Goal: Task Accomplishment & Management: Manage account settings

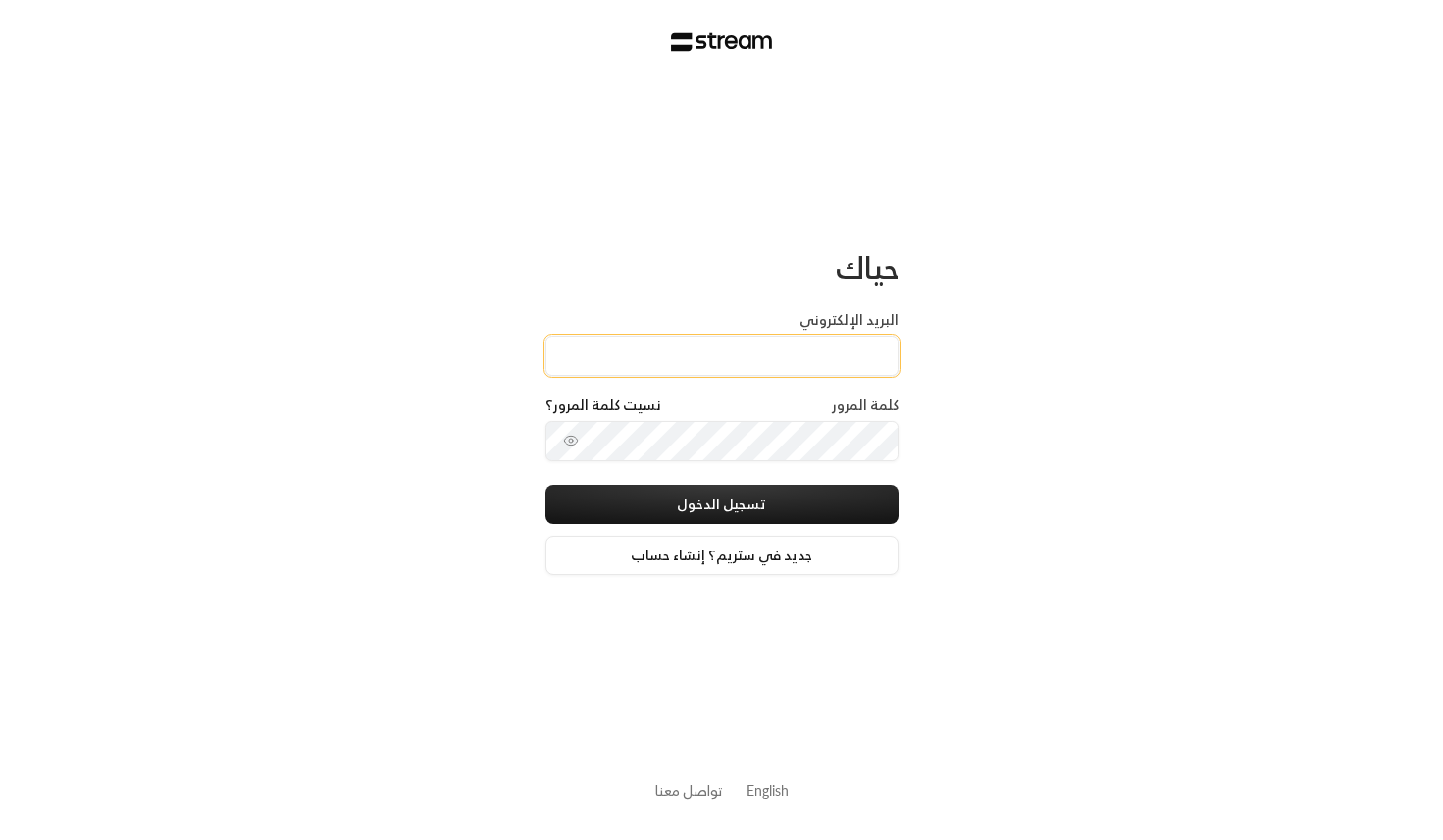
click at [683, 355] on input "البريد الإلكتروني" at bounding box center [722, 355] width 353 height 40
type input "[EMAIL_ADDRESS][DOMAIN_NAME]"
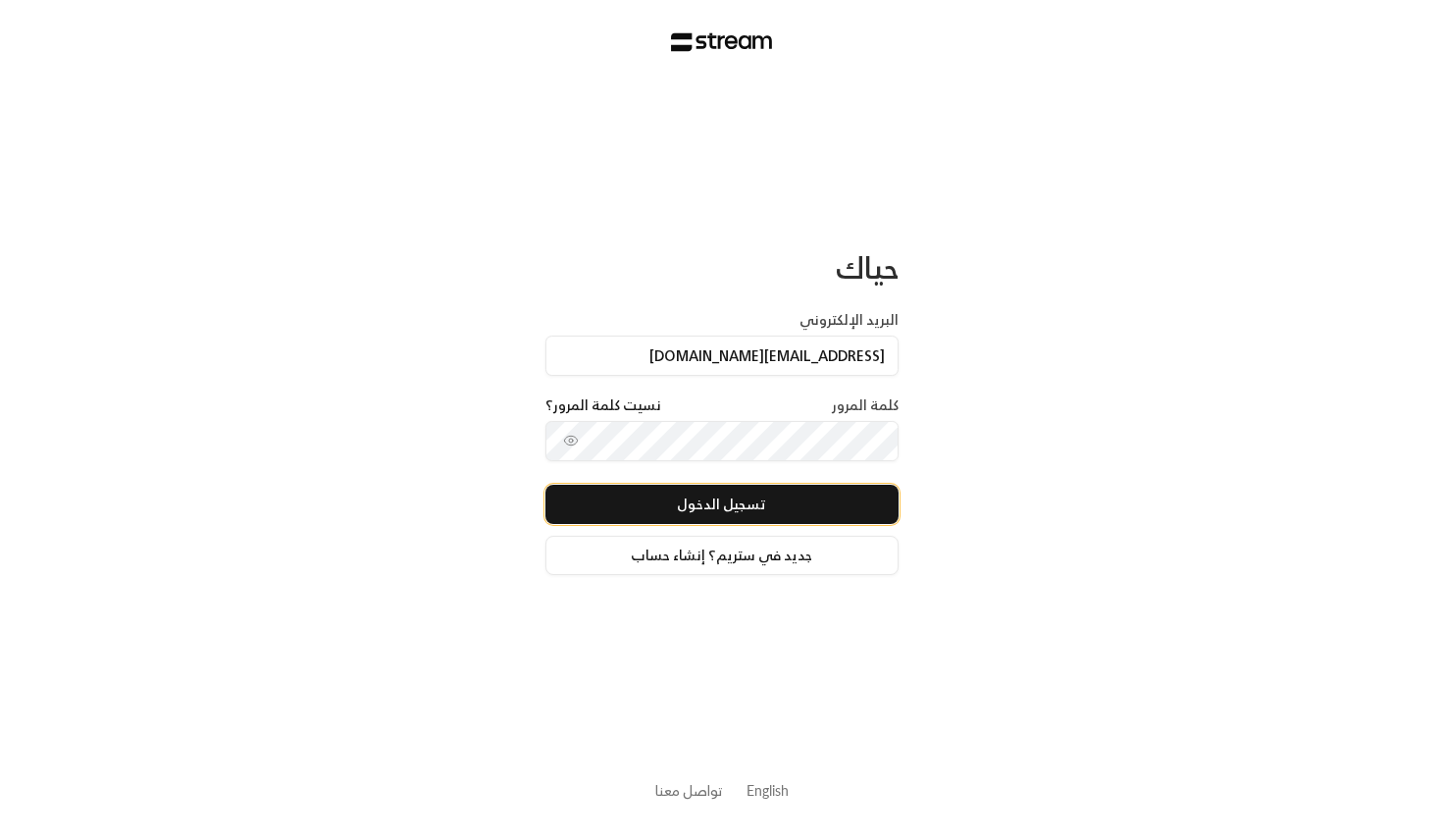
click at [683, 490] on button "تسجيل الدخول" at bounding box center [722, 504] width 353 height 39
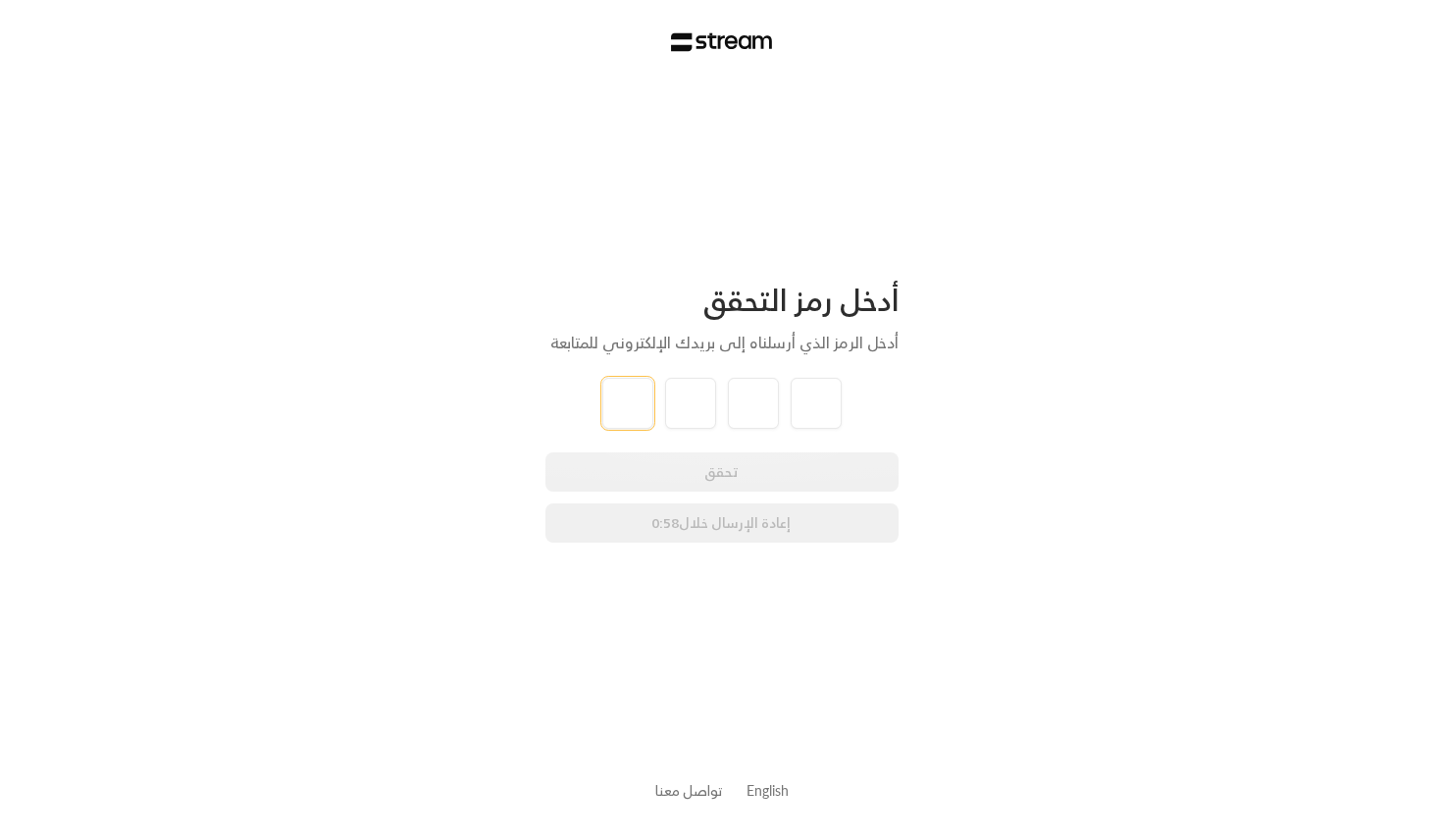
click at [628, 403] on input "tel" at bounding box center [628, 404] width 51 height 51
paste input "8"
type input "8"
type input "2"
type input "6"
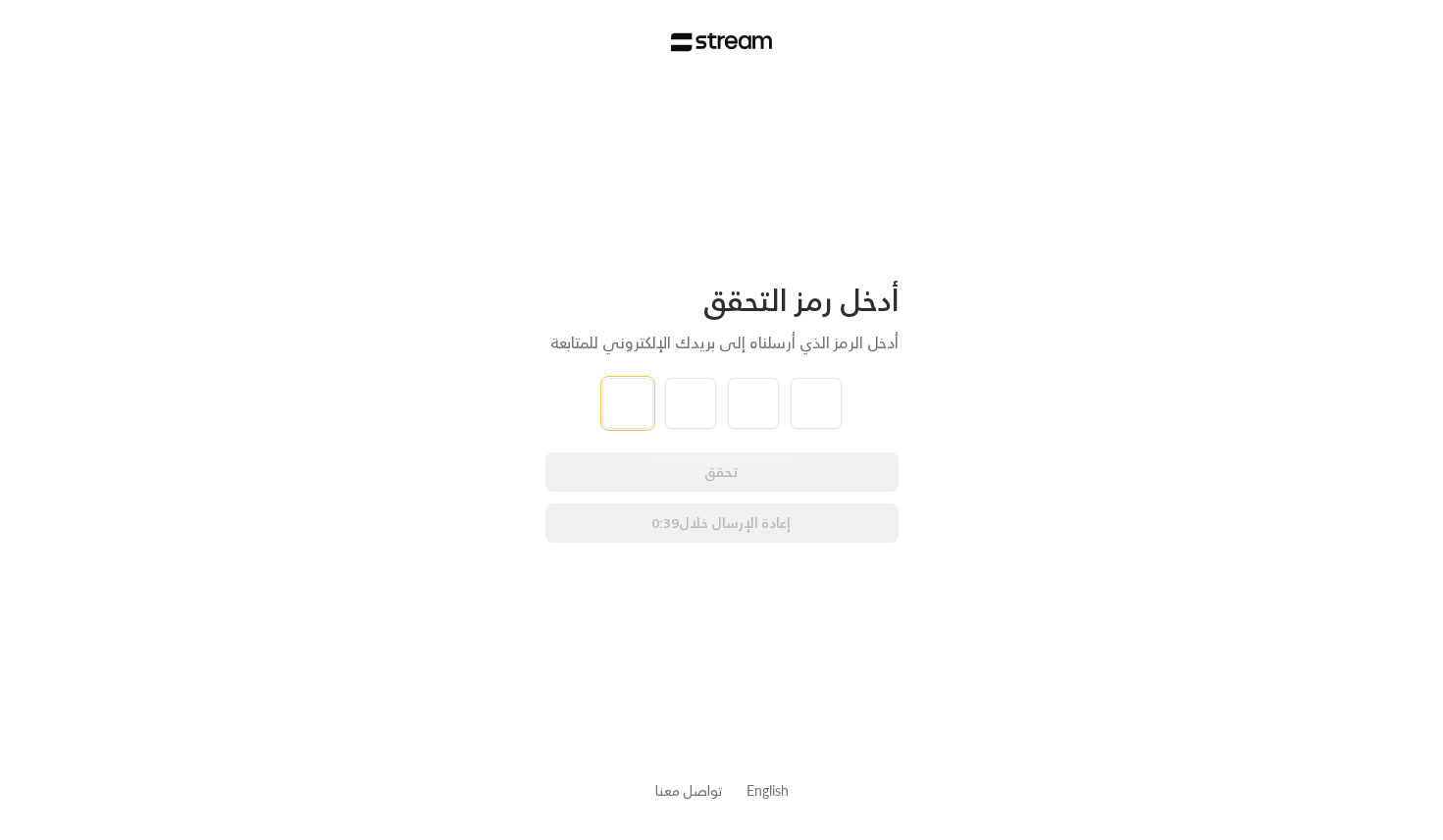
type input "9"
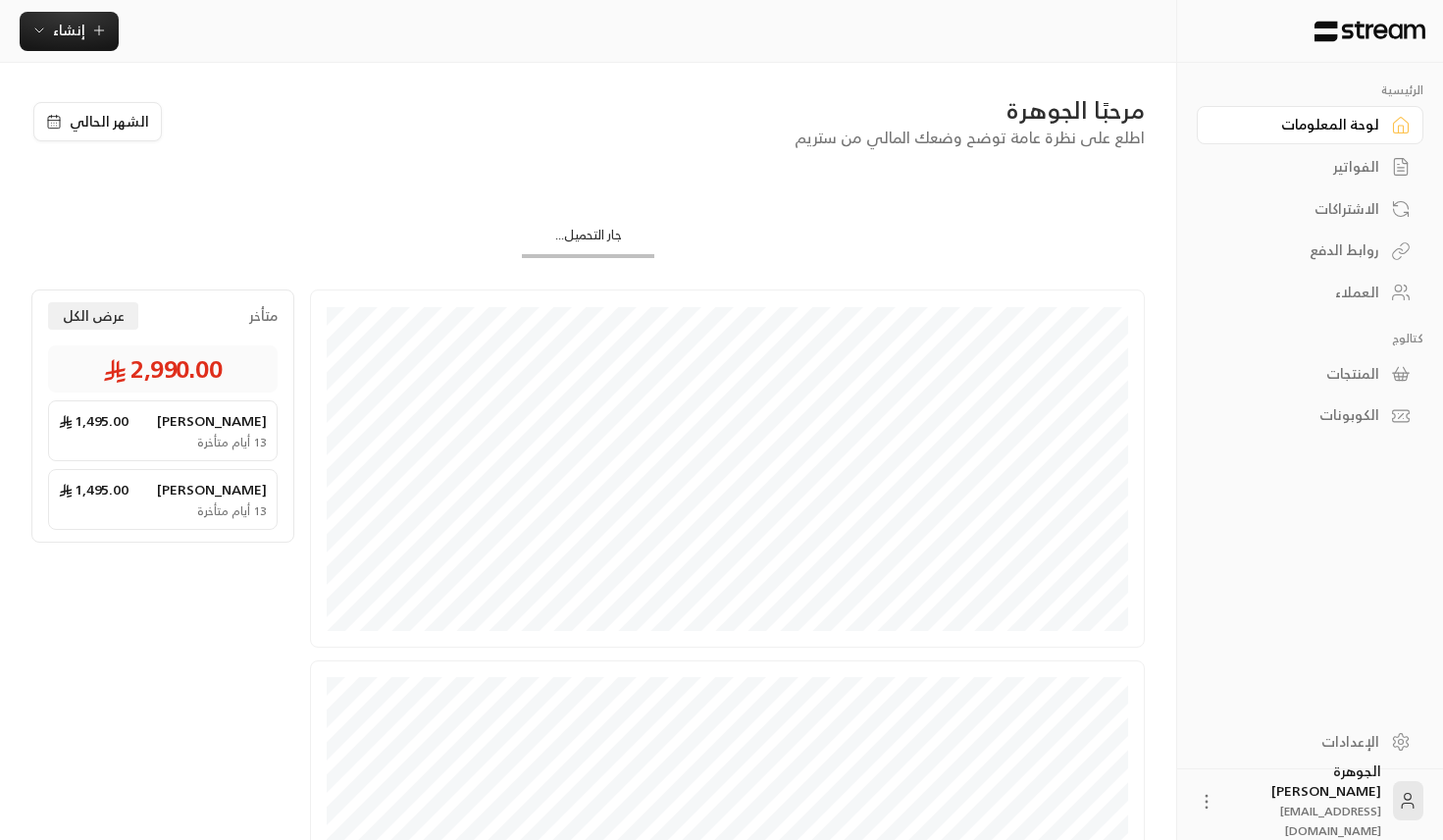
click at [1353, 173] on div "الفواتير" at bounding box center [1300, 167] width 158 height 20
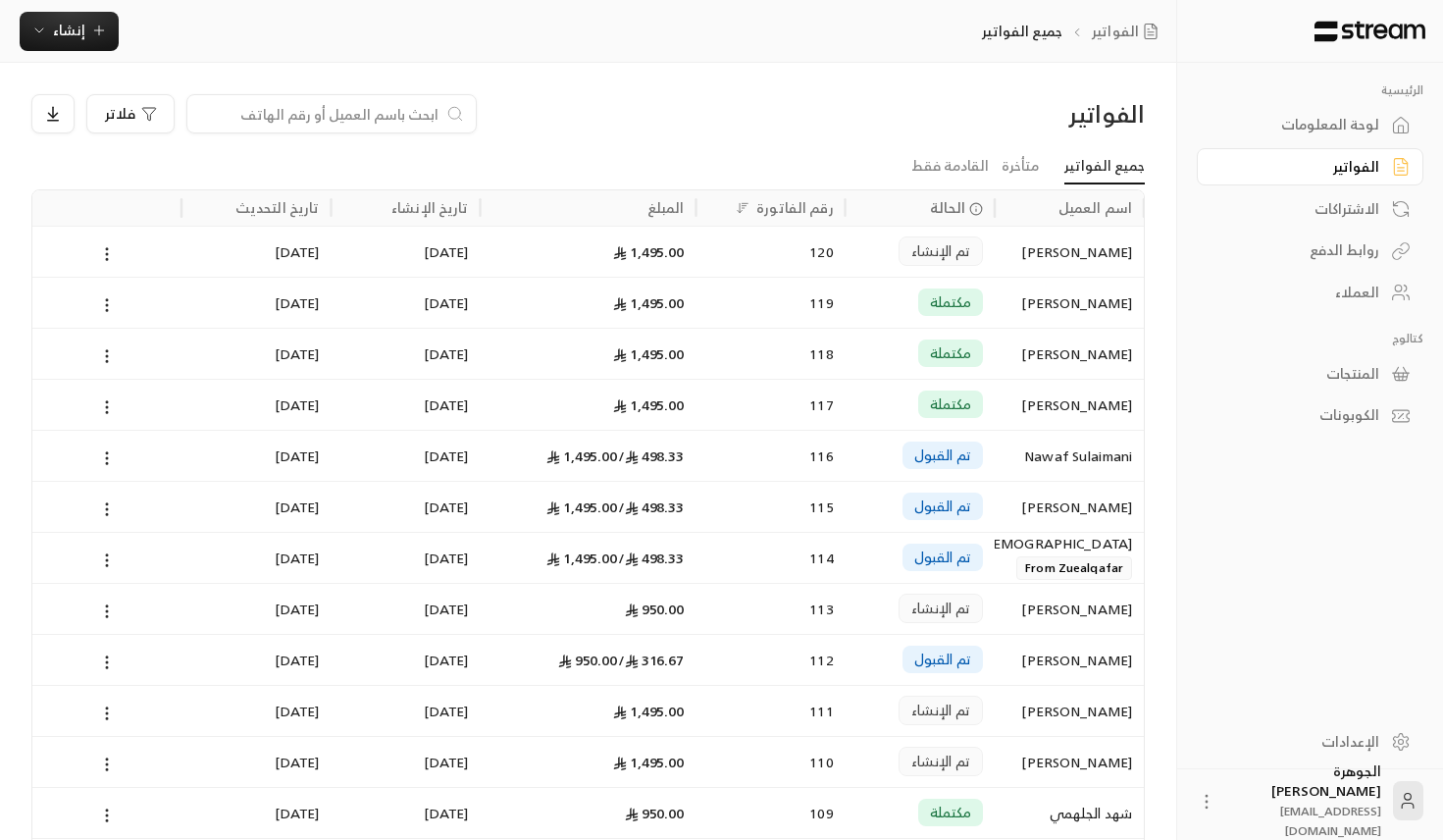
click at [322, 111] on input at bounding box center [319, 114] width 240 height 22
paste input "582545454"
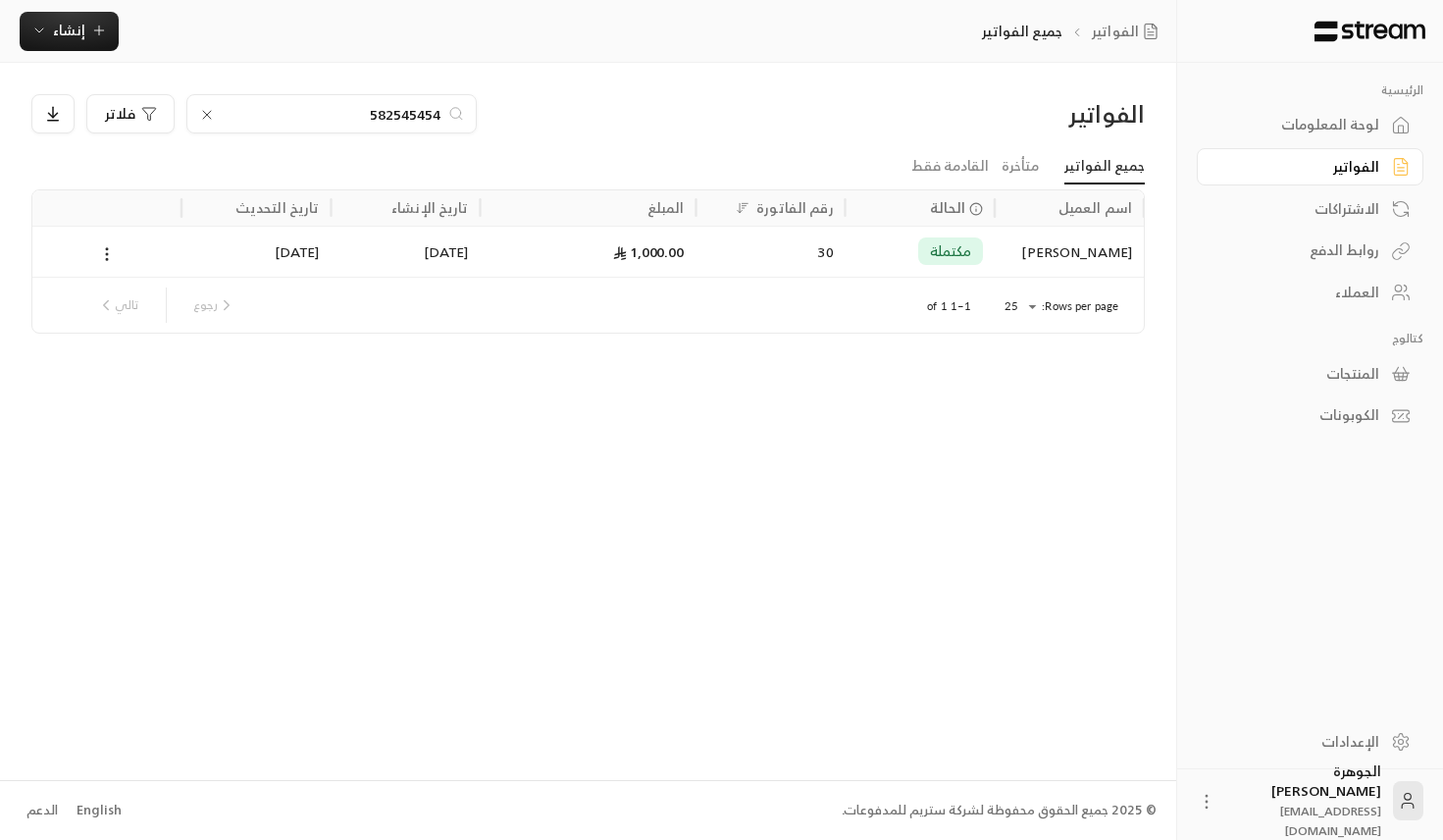
click at [358, 109] on input "582545454" at bounding box center [332, 114] width 218 height 22
paste input "63792775"
click at [332, 110] on input "563792775" at bounding box center [332, 114] width 218 height 22
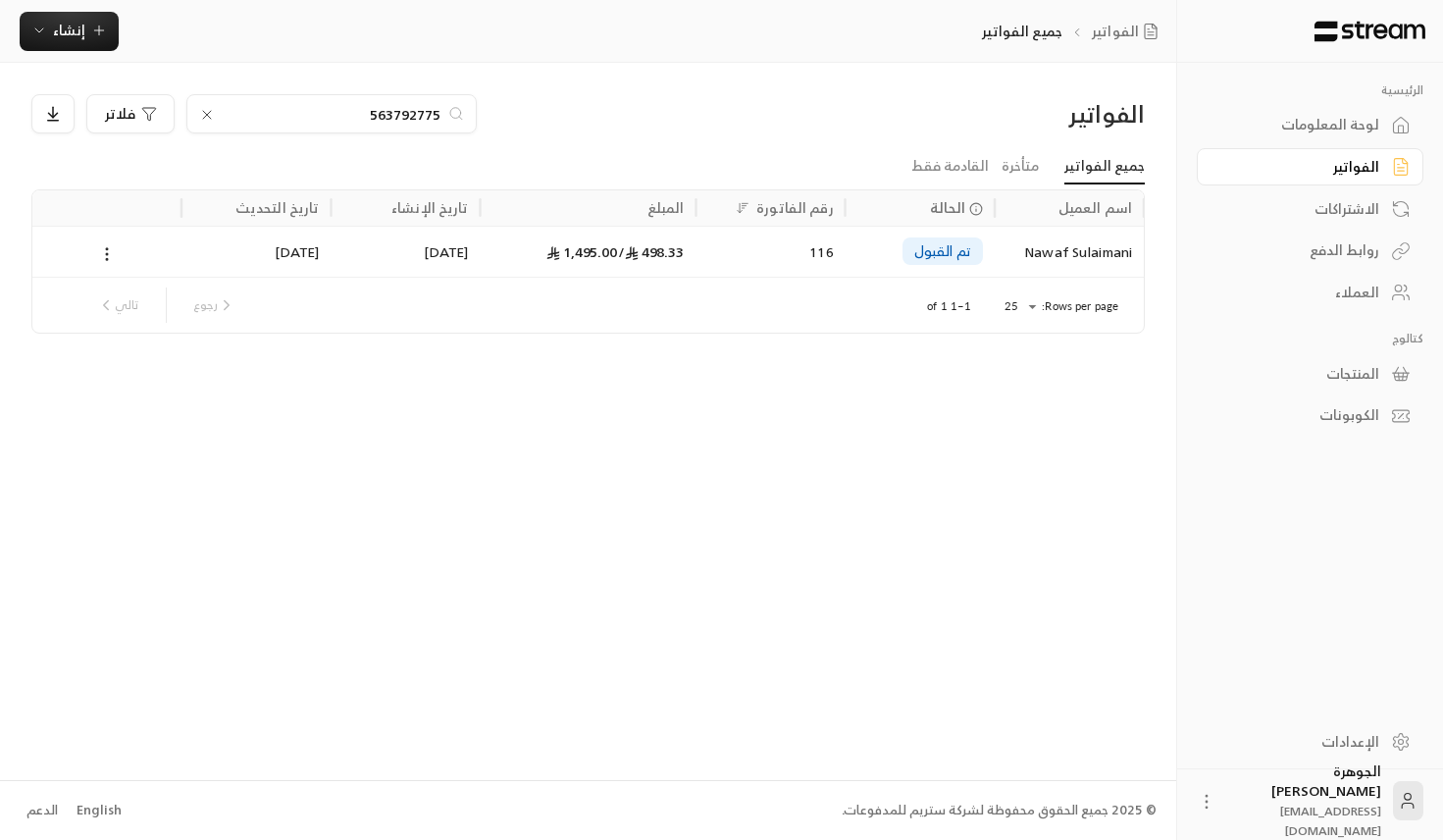
paste input "4050906"
click at [360, 108] on input "564050906" at bounding box center [332, 114] width 218 height 22
paste input "56484900"
click at [364, 103] on input "556484900" at bounding box center [332, 114] width 218 height 22
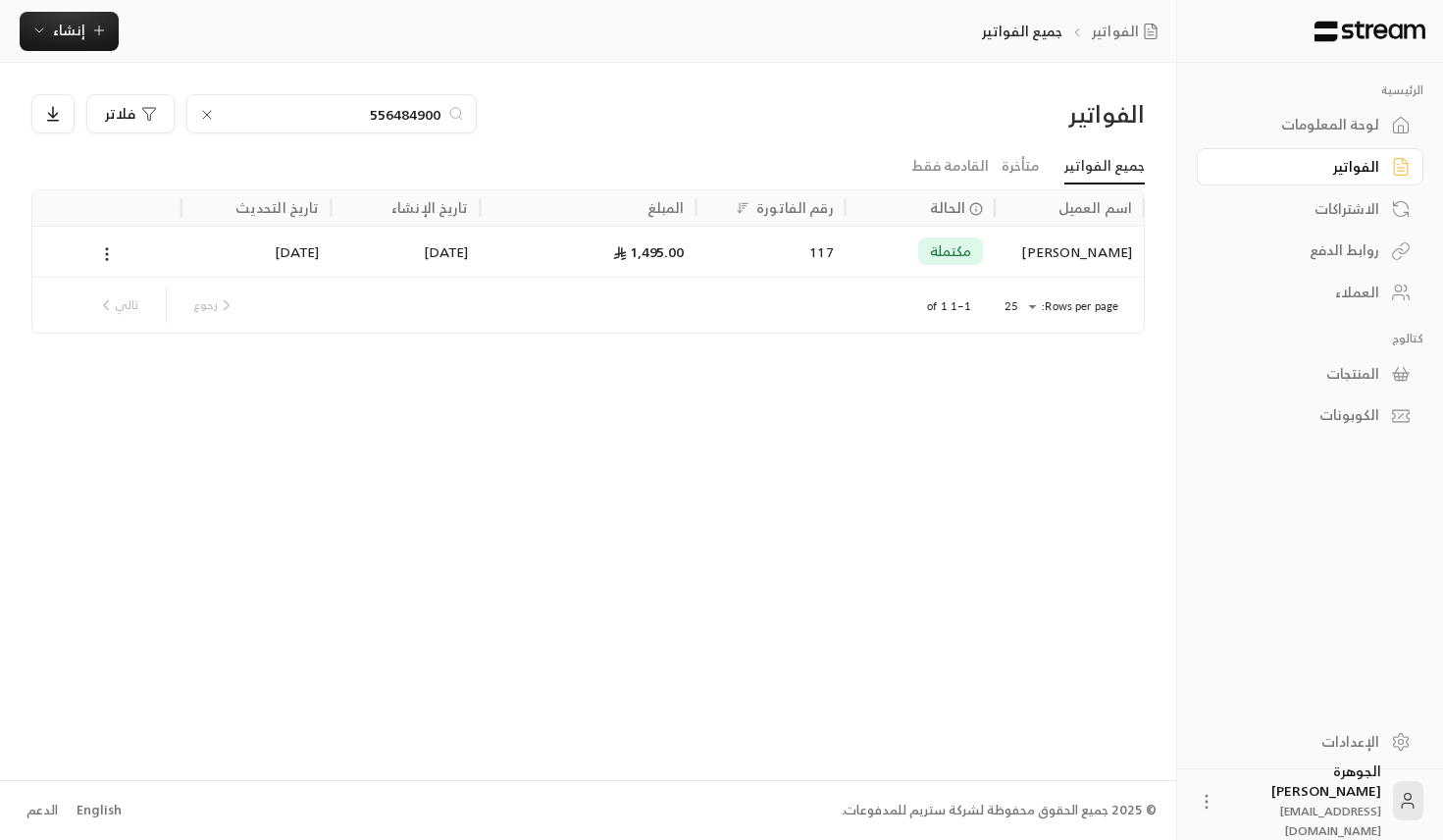
click at [364, 103] on input "556484900" at bounding box center [332, 114] width 218 height 22
paste input "82949891"
click at [365, 115] on input "582949891" at bounding box center [332, 114] width 218 height 22
paste input "98755325"
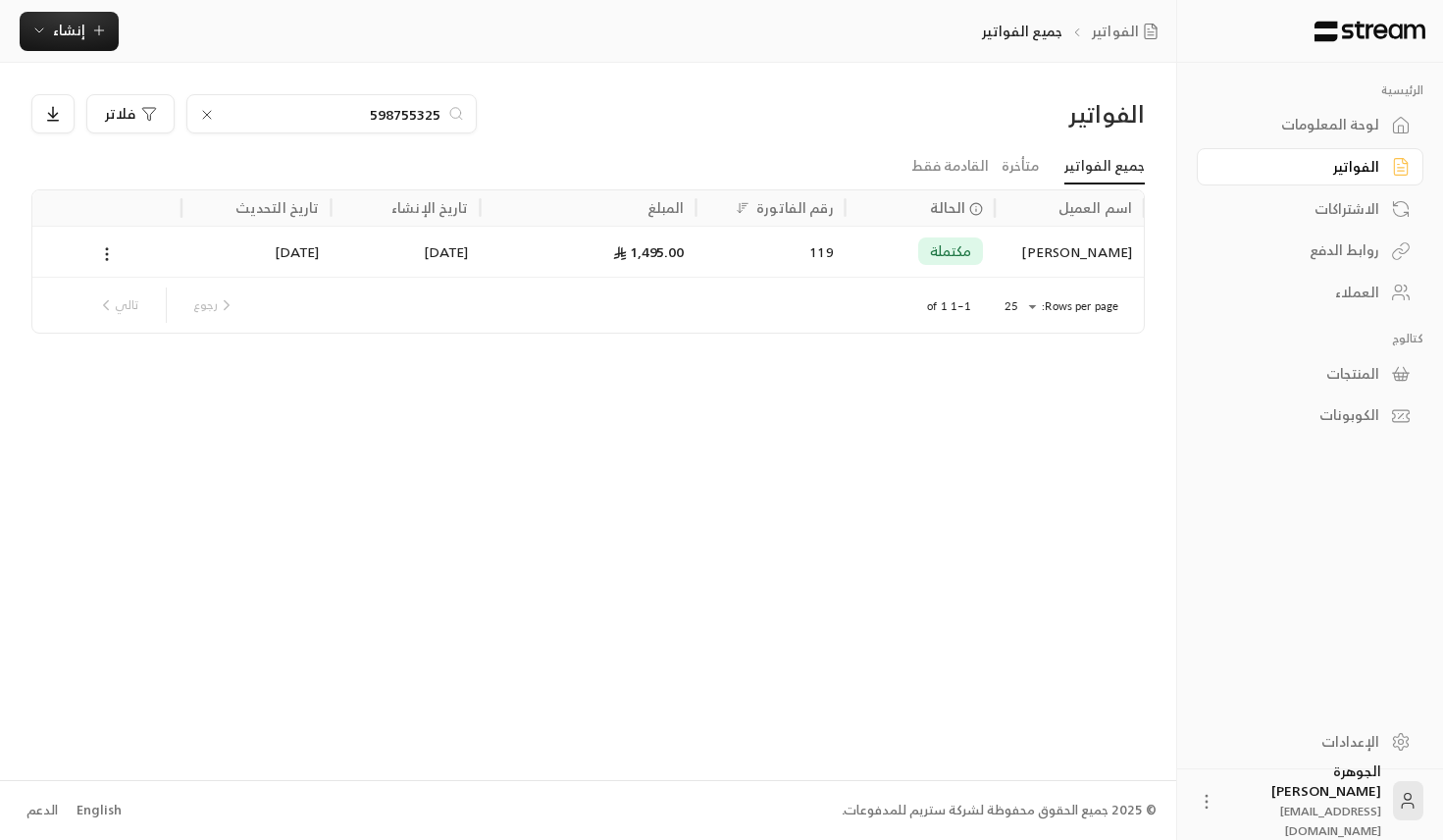
click at [331, 104] on input "598755325" at bounding box center [332, 114] width 218 height 22
paste input "66987608"
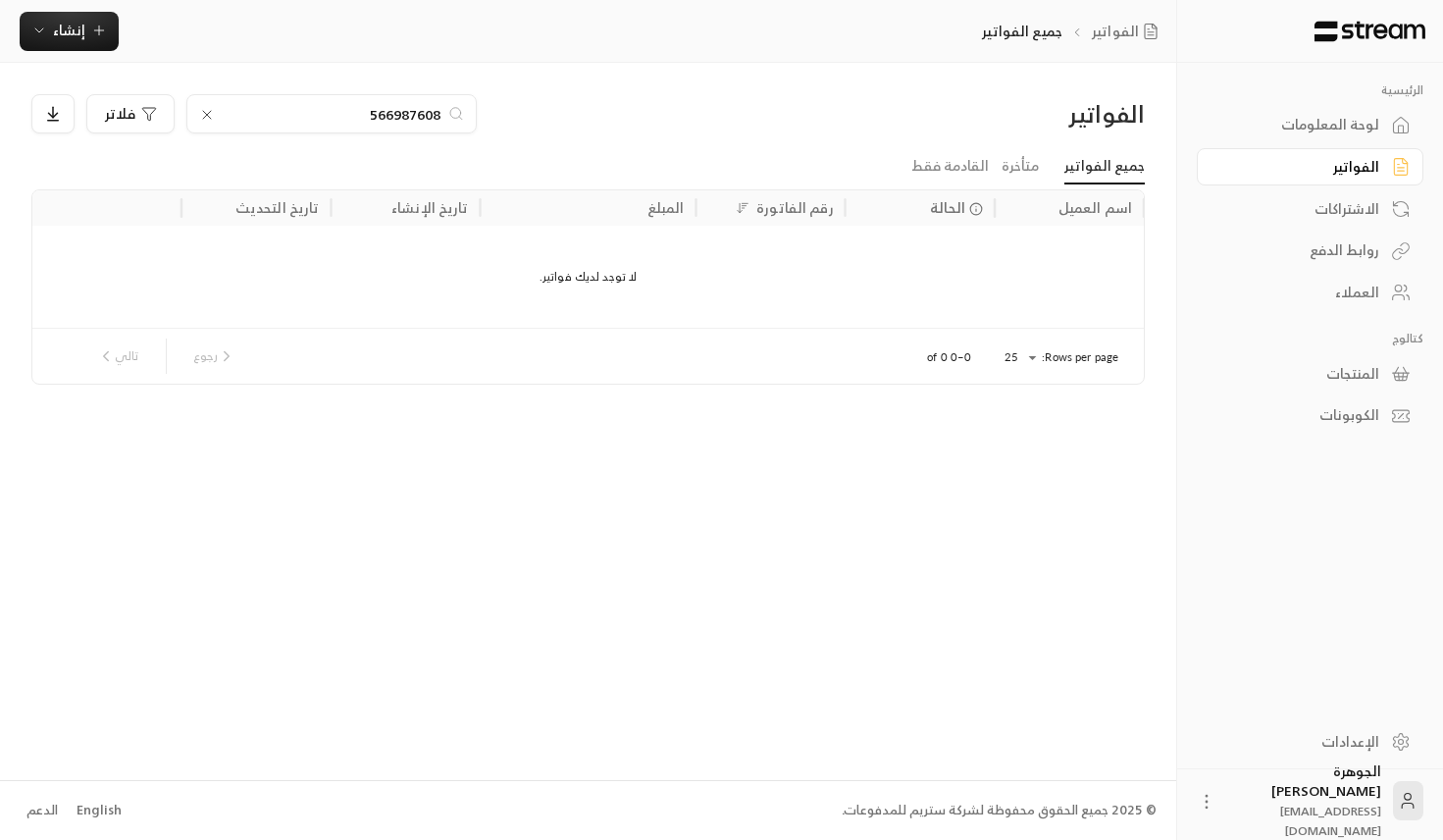
click at [346, 102] on div "566987608" at bounding box center [332, 114] width 290 height 39
click at [351, 114] on input "566987608" at bounding box center [332, 114] width 218 height 22
paste input "38986092"
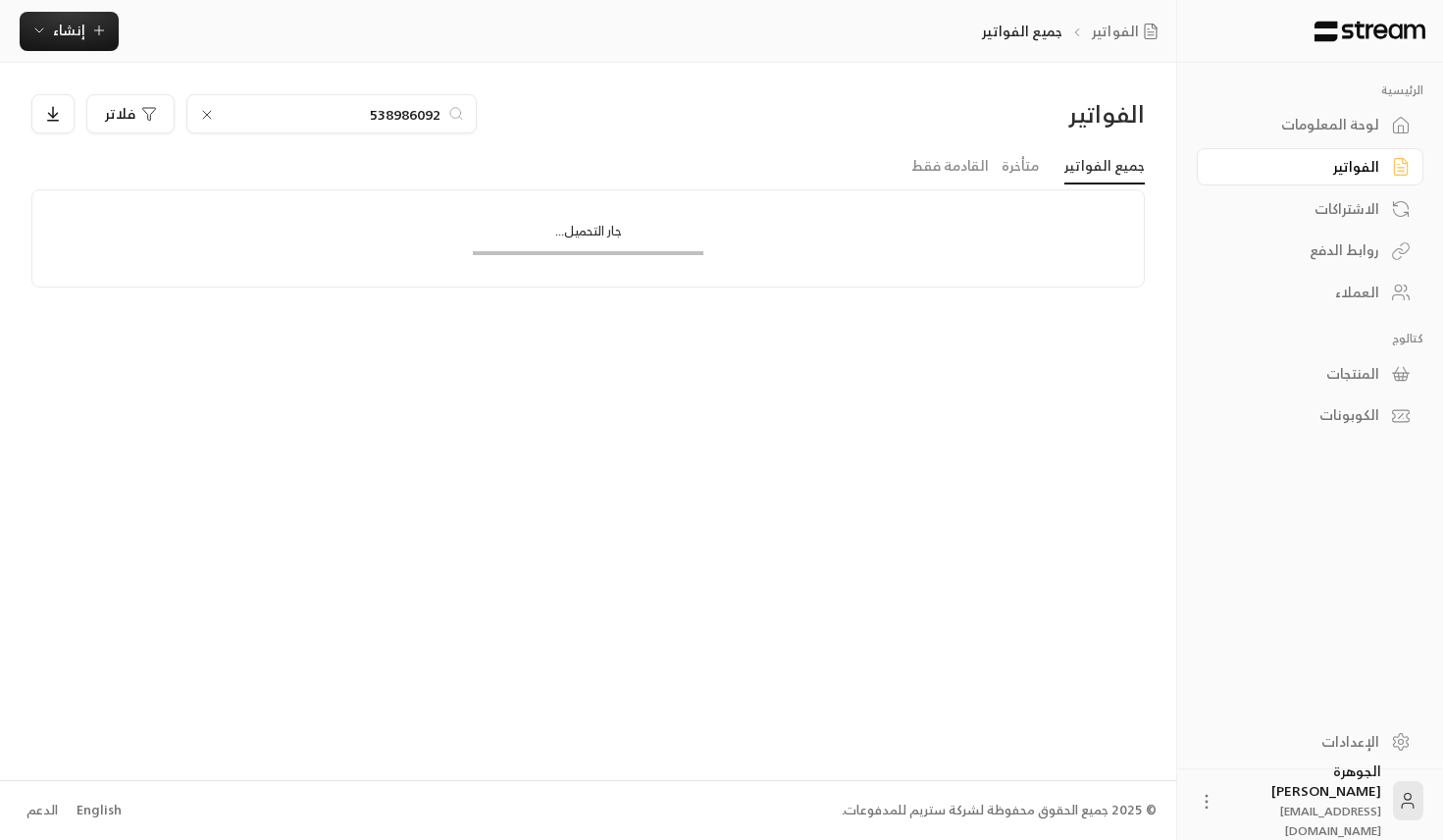
type input "538986092"
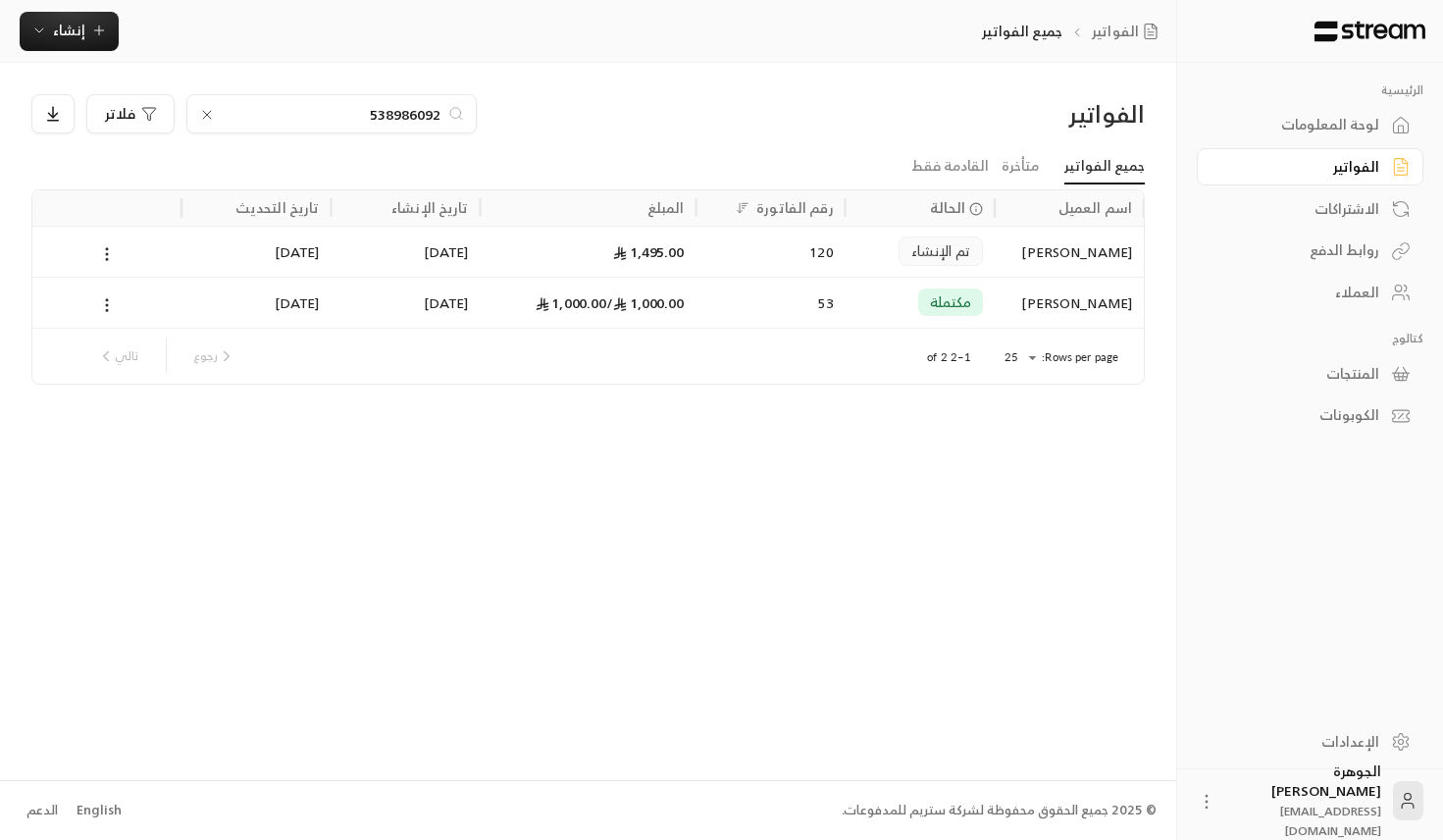
click at [1109, 163] on link "جميع الفواتير" at bounding box center [1104, 167] width 81 height 36
click at [1125, 37] on link "الفواتير" at bounding box center [1129, 32] width 75 height 20
click at [1133, 23] on link "الفواتير" at bounding box center [1129, 32] width 75 height 20
click at [206, 121] on icon at bounding box center [207, 115] width 16 height 16
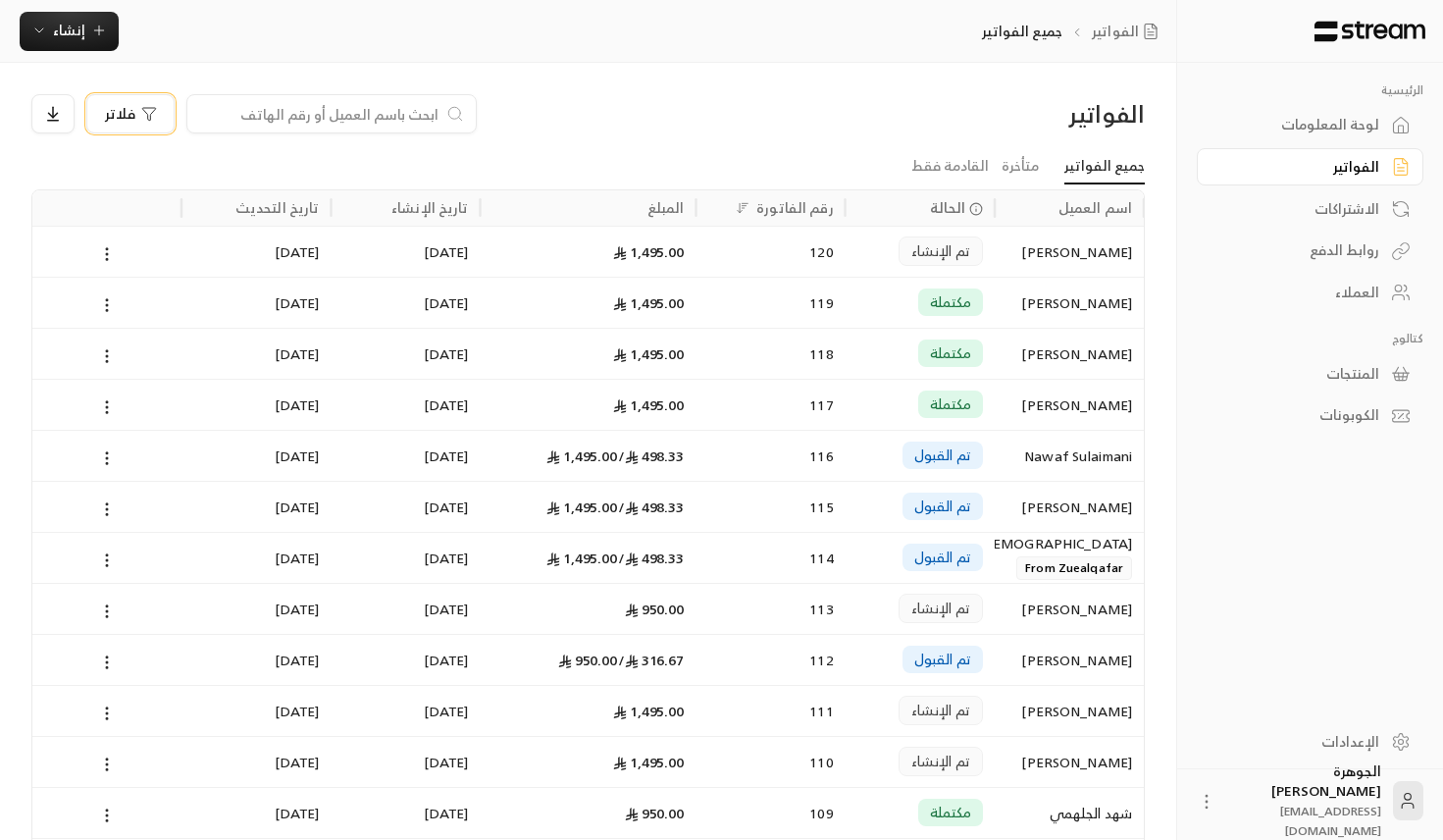
click at [135, 111] on div "فلاتر" at bounding box center [130, 114] width 52 height 16
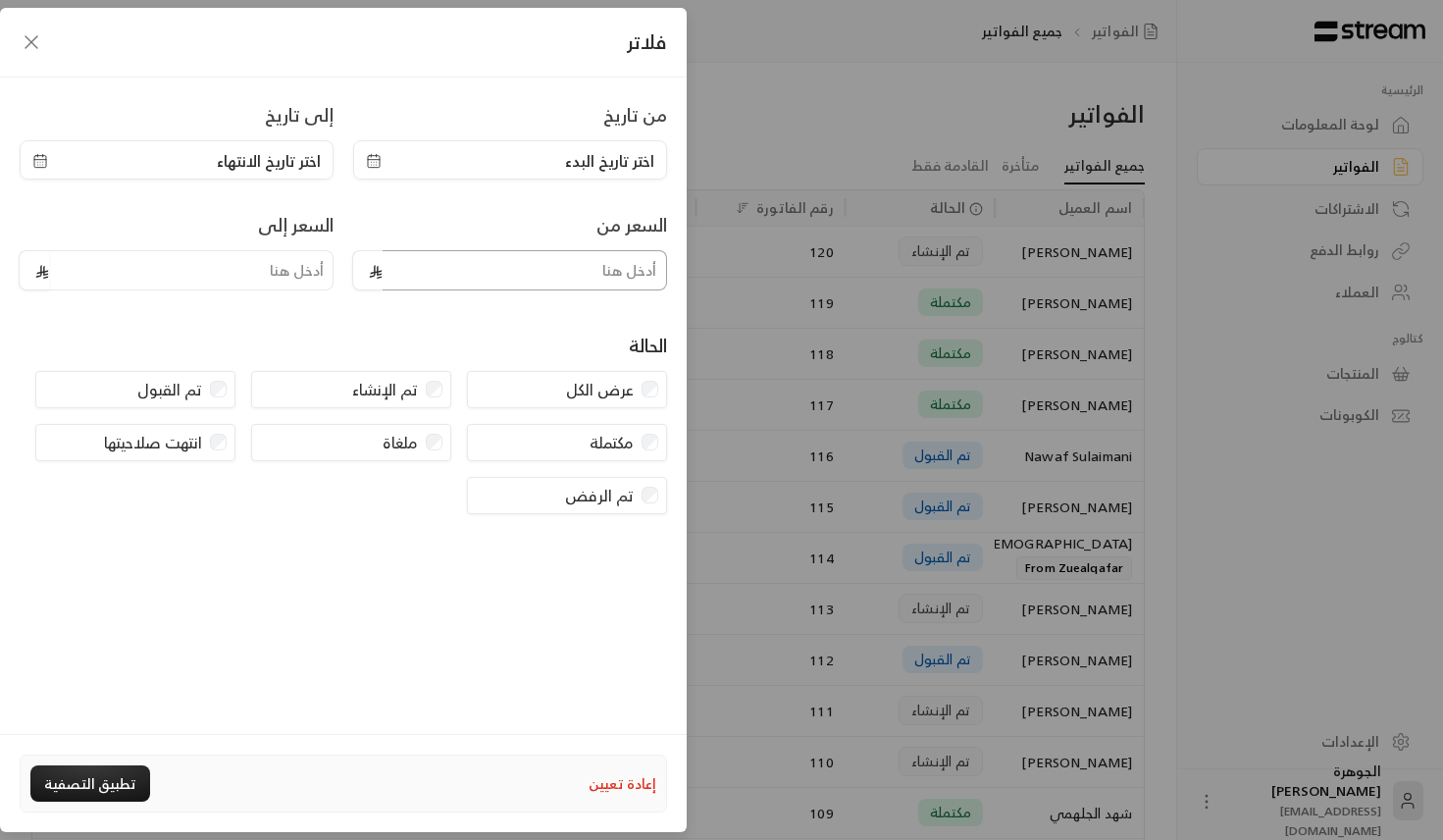
click at [494, 268] on input "tel" at bounding box center [525, 269] width 284 height 40
type input "1400"
click at [93, 782] on button "تطبيق التصفية" at bounding box center [90, 783] width 119 height 37
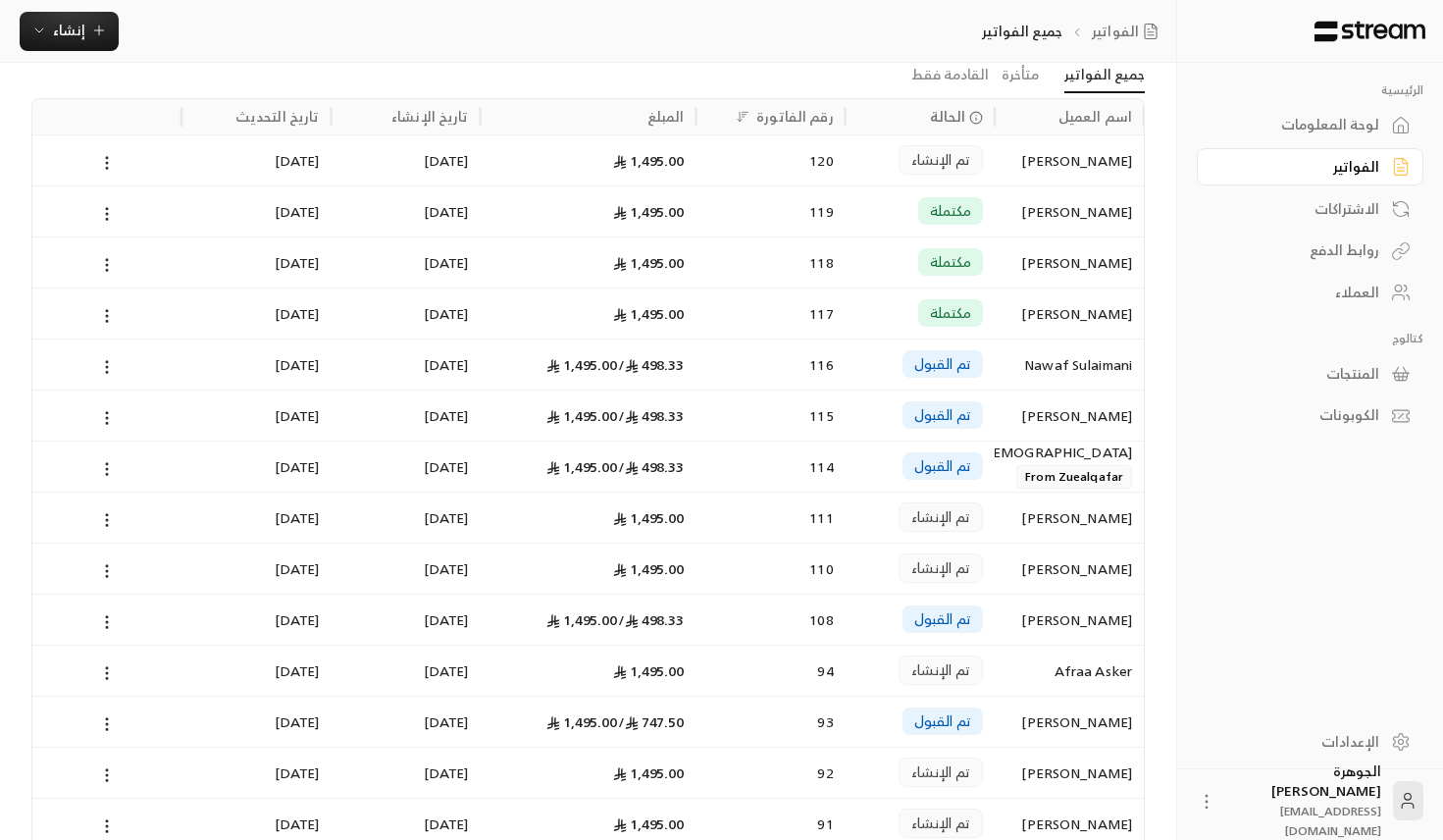
scroll to position [95, 0]
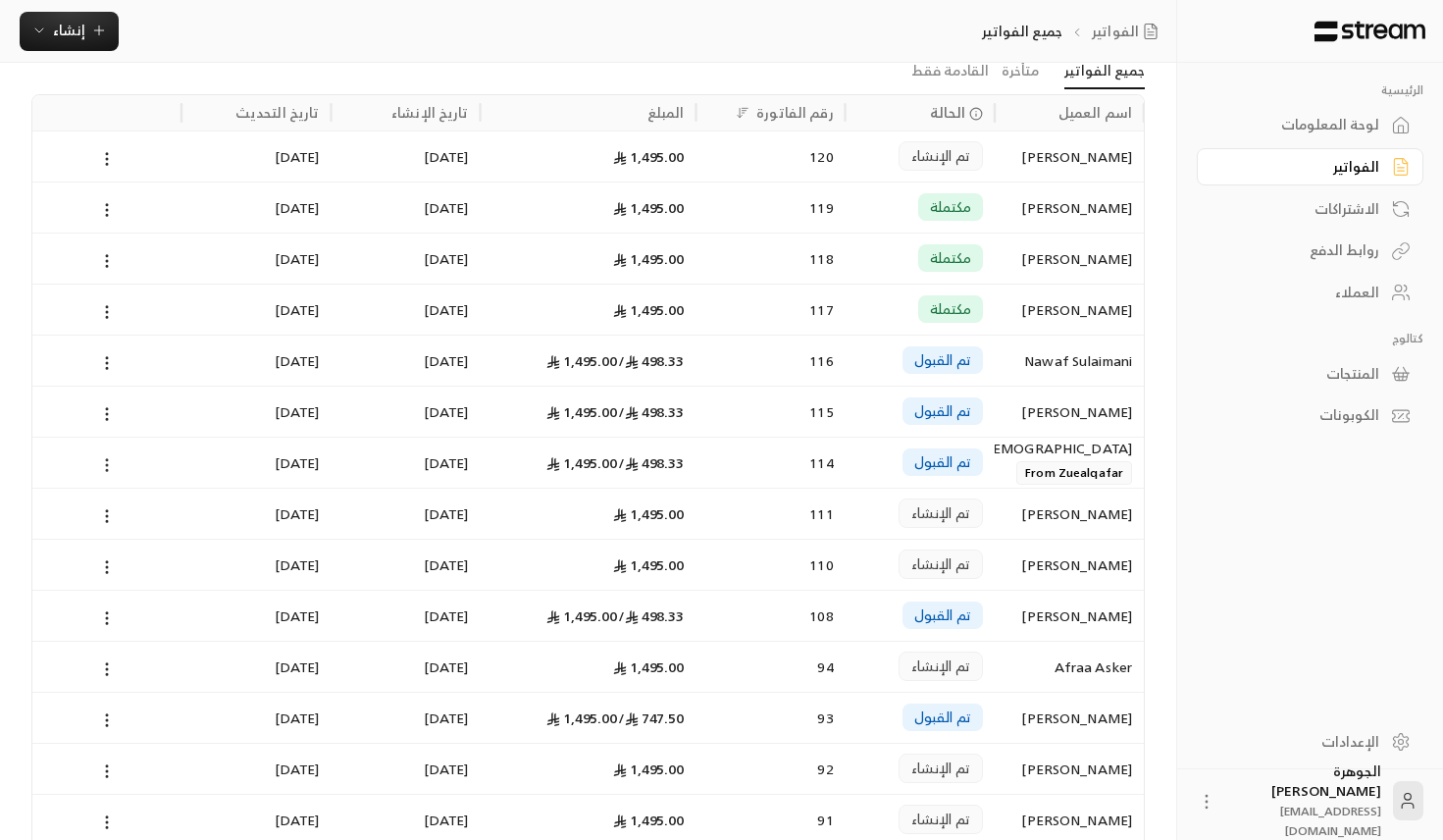
click at [112, 465] on icon at bounding box center [107, 465] width 18 height 18
click at [122, 509] on li "عرض" at bounding box center [128, 516] width 50 height 36
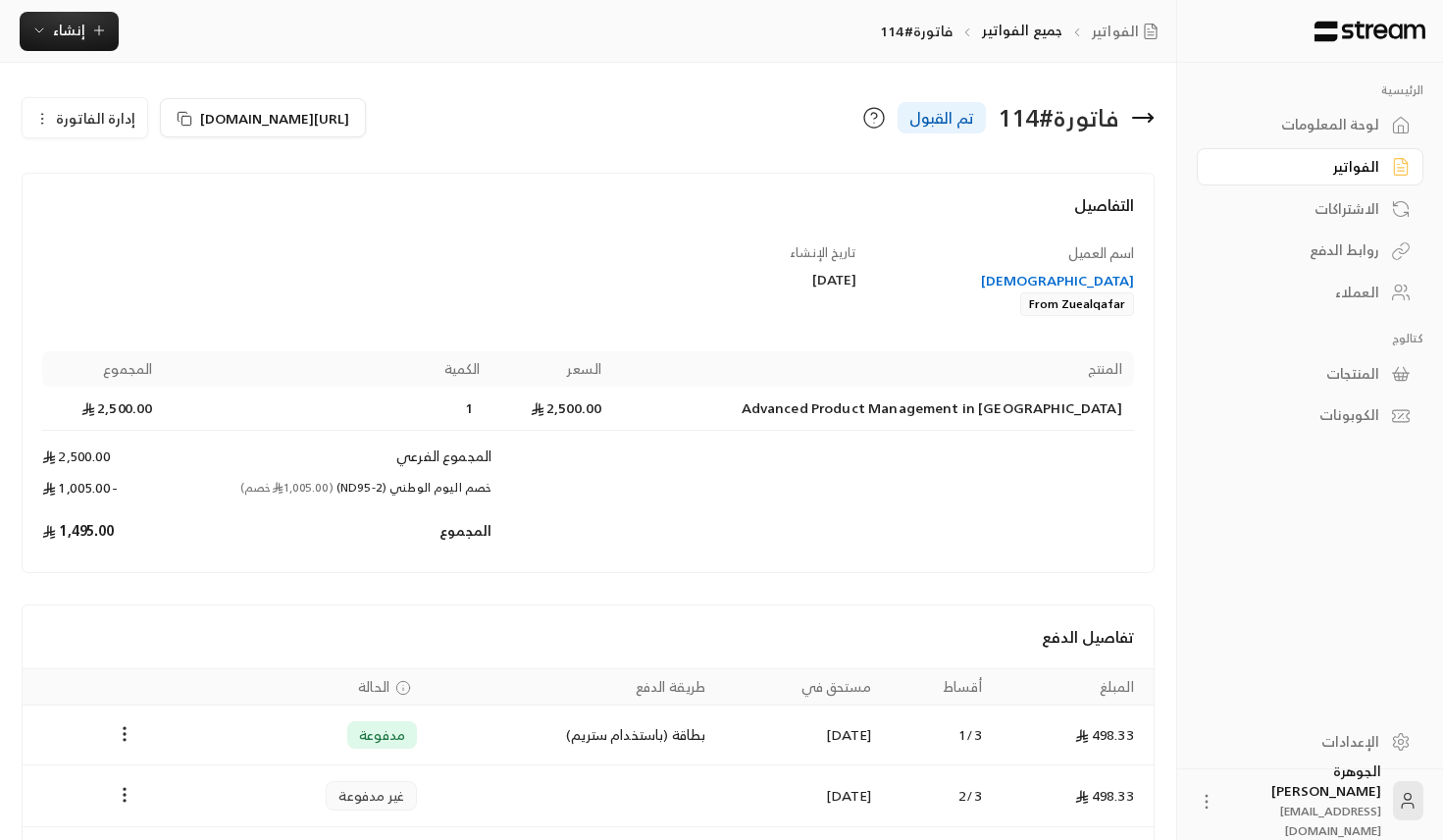
click at [1113, 276] on div "[DEMOGRAPHIC_DATA]" at bounding box center [1005, 280] width 259 height 20
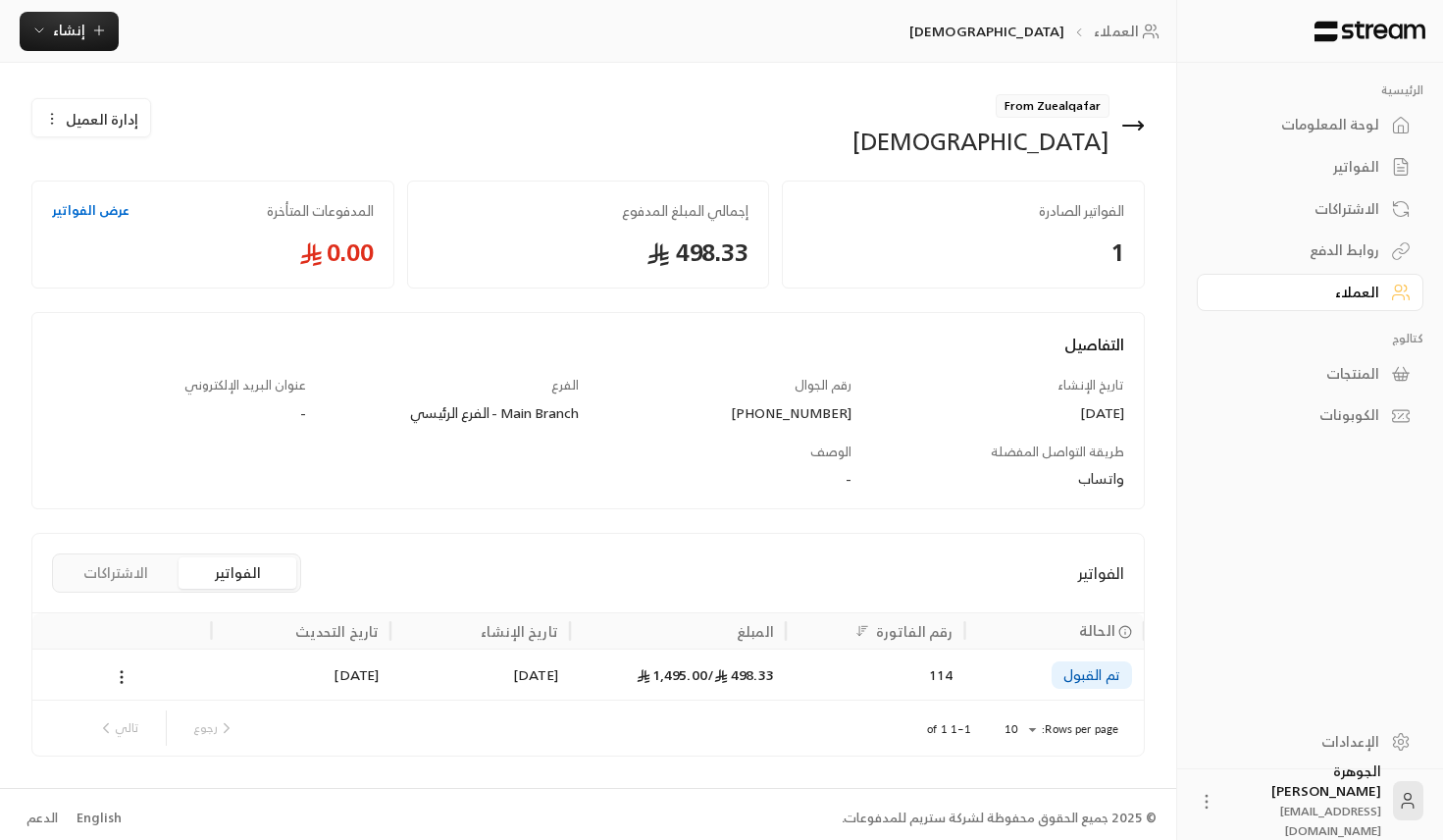
scroll to position [8, 0]
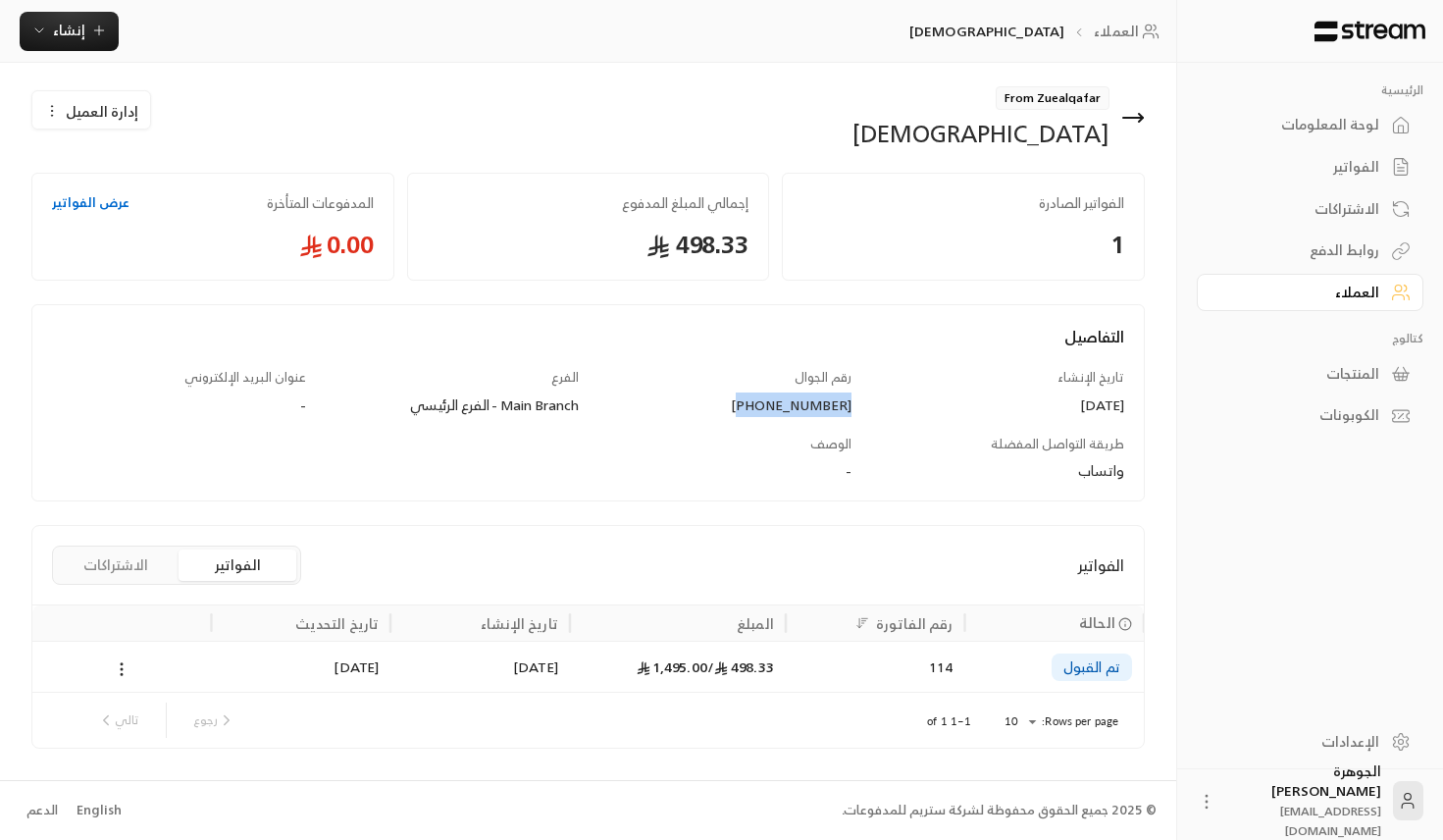
drag, startPoint x: 745, startPoint y: 404, endPoint x: 853, endPoint y: 412, distance: 108.3
click at [853, 412] on div "رقم الجوال [PHONE_NUMBER]" at bounding box center [724, 392] width 272 height 47
copy div "[PHONE_NUMBER]"
click at [1135, 26] on link "العملاء" at bounding box center [1129, 32] width 72 height 20
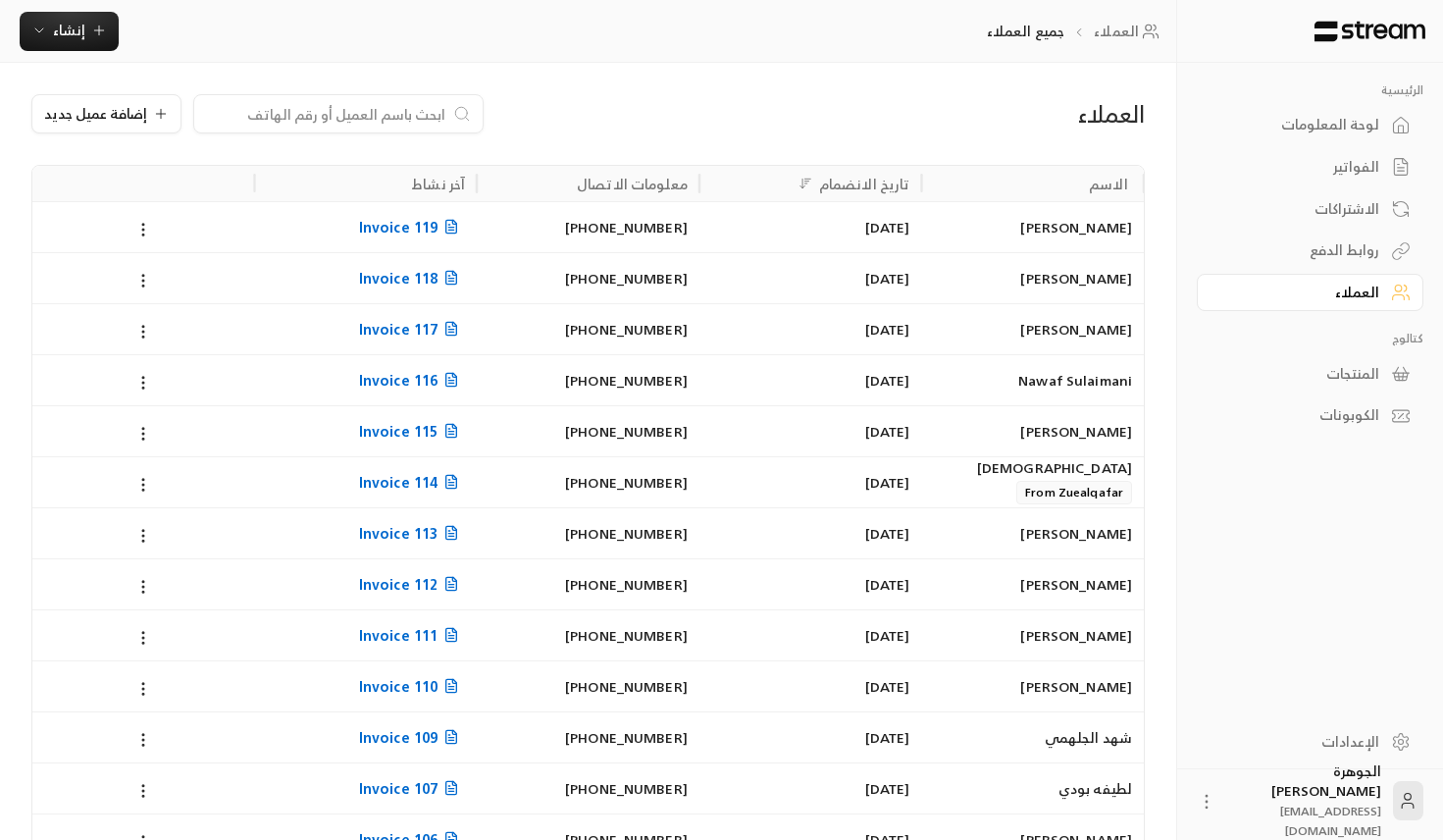
click at [1378, 173] on div "الفواتير" at bounding box center [1300, 167] width 158 height 20
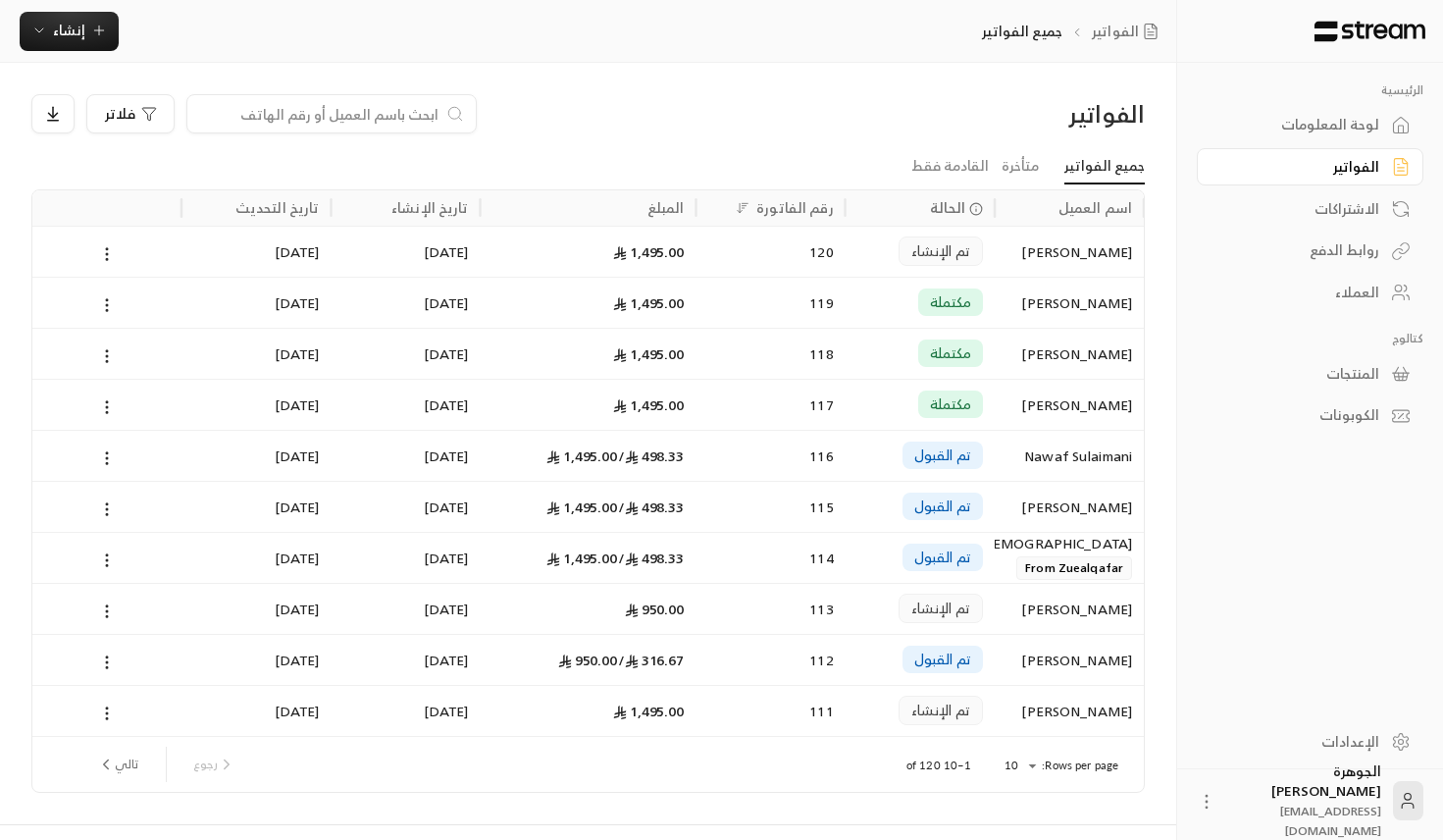
scroll to position [43, 0]
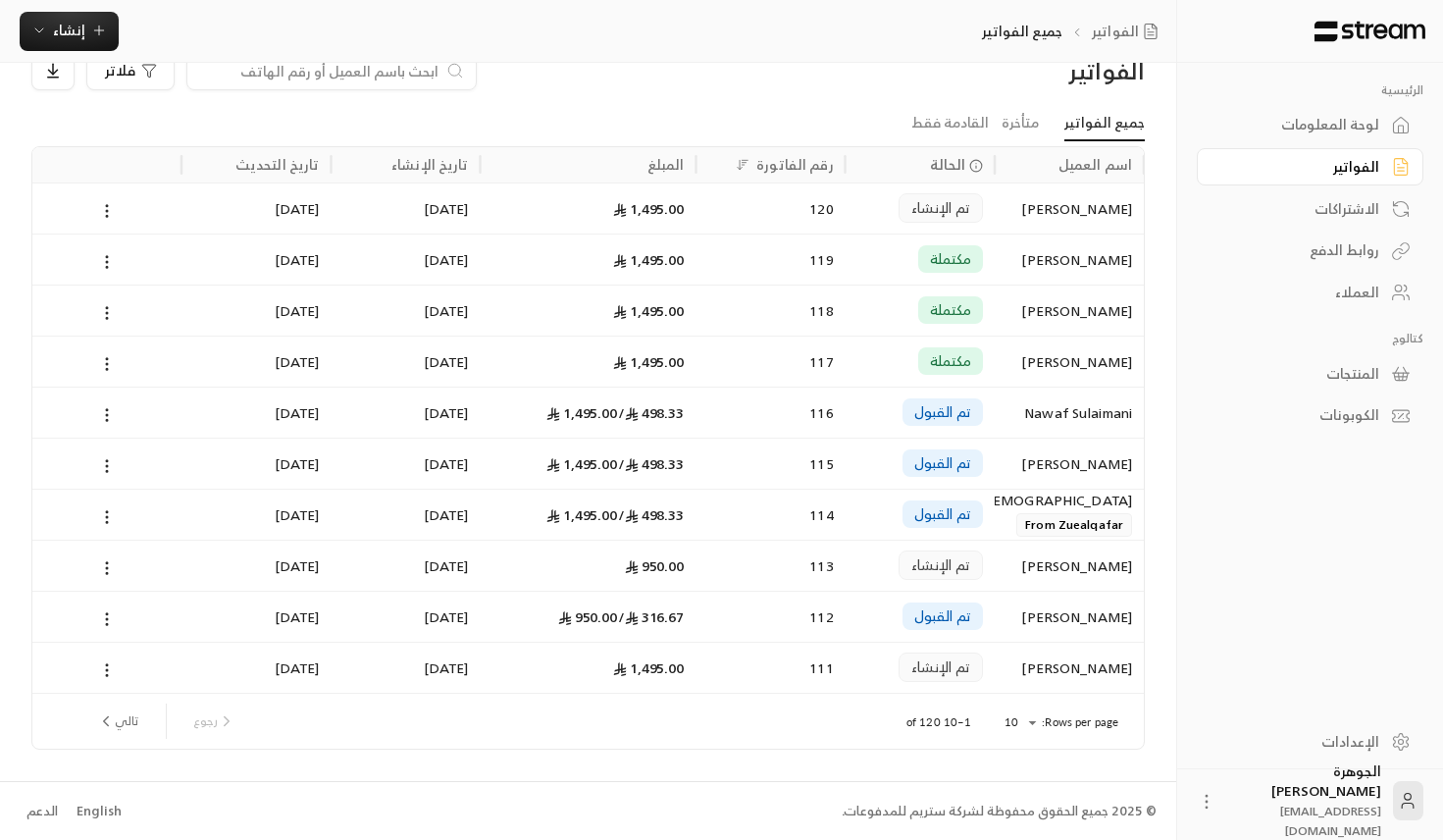
click at [115, 718] on button "تالي" at bounding box center [117, 722] width 57 height 34
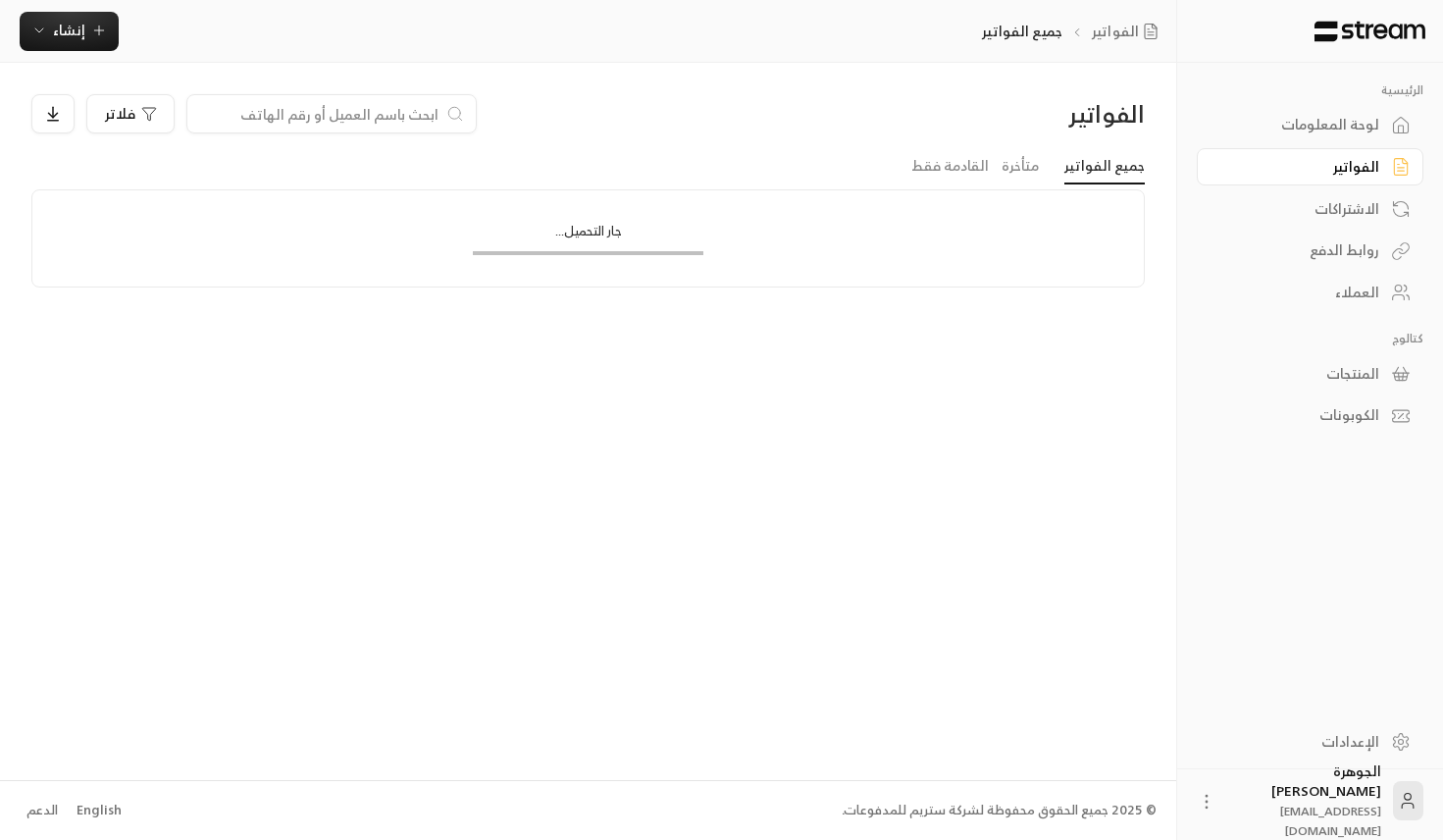
scroll to position [0, 0]
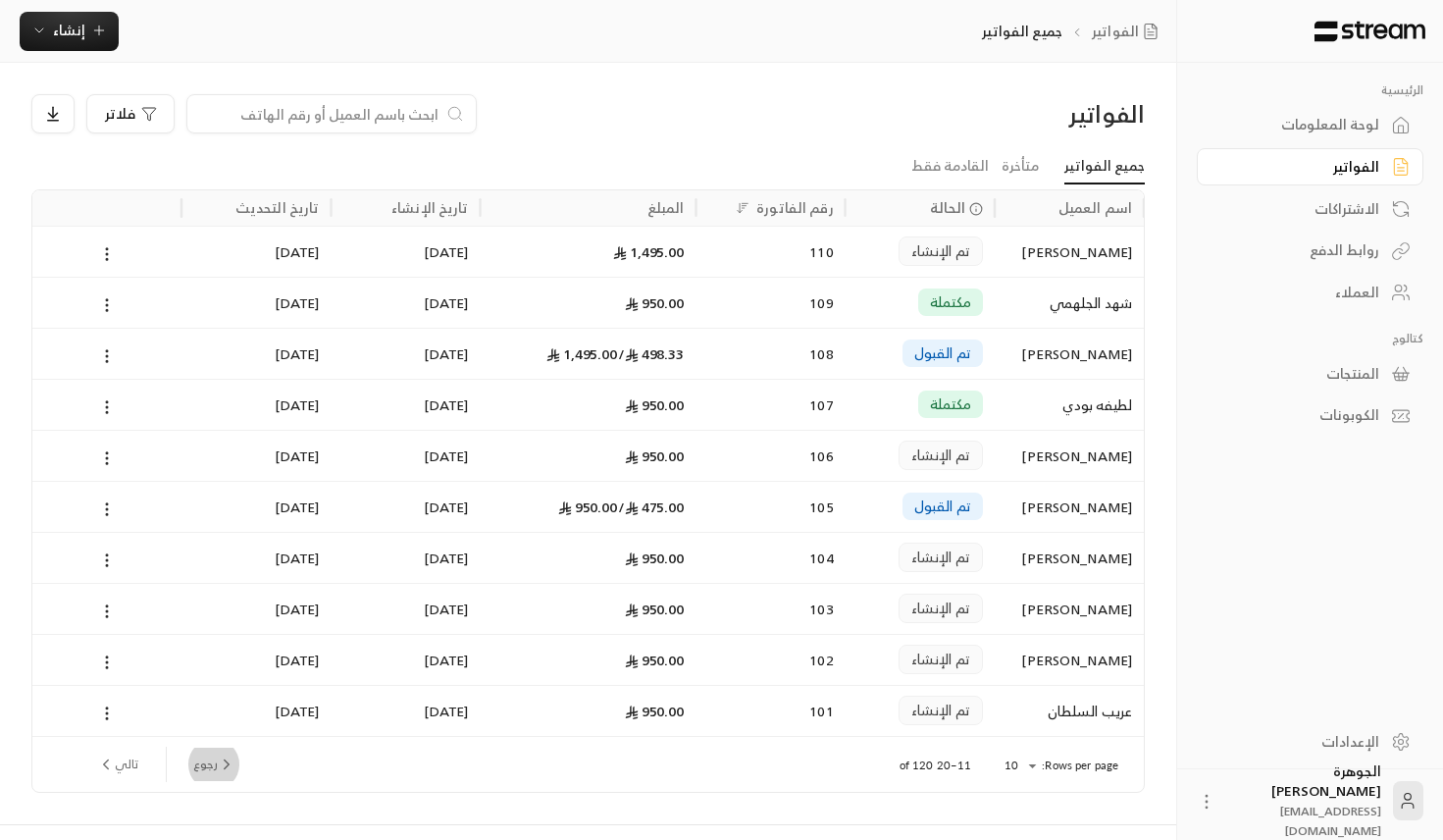
click at [196, 766] on button "رجوع" at bounding box center [214, 764] width 58 height 34
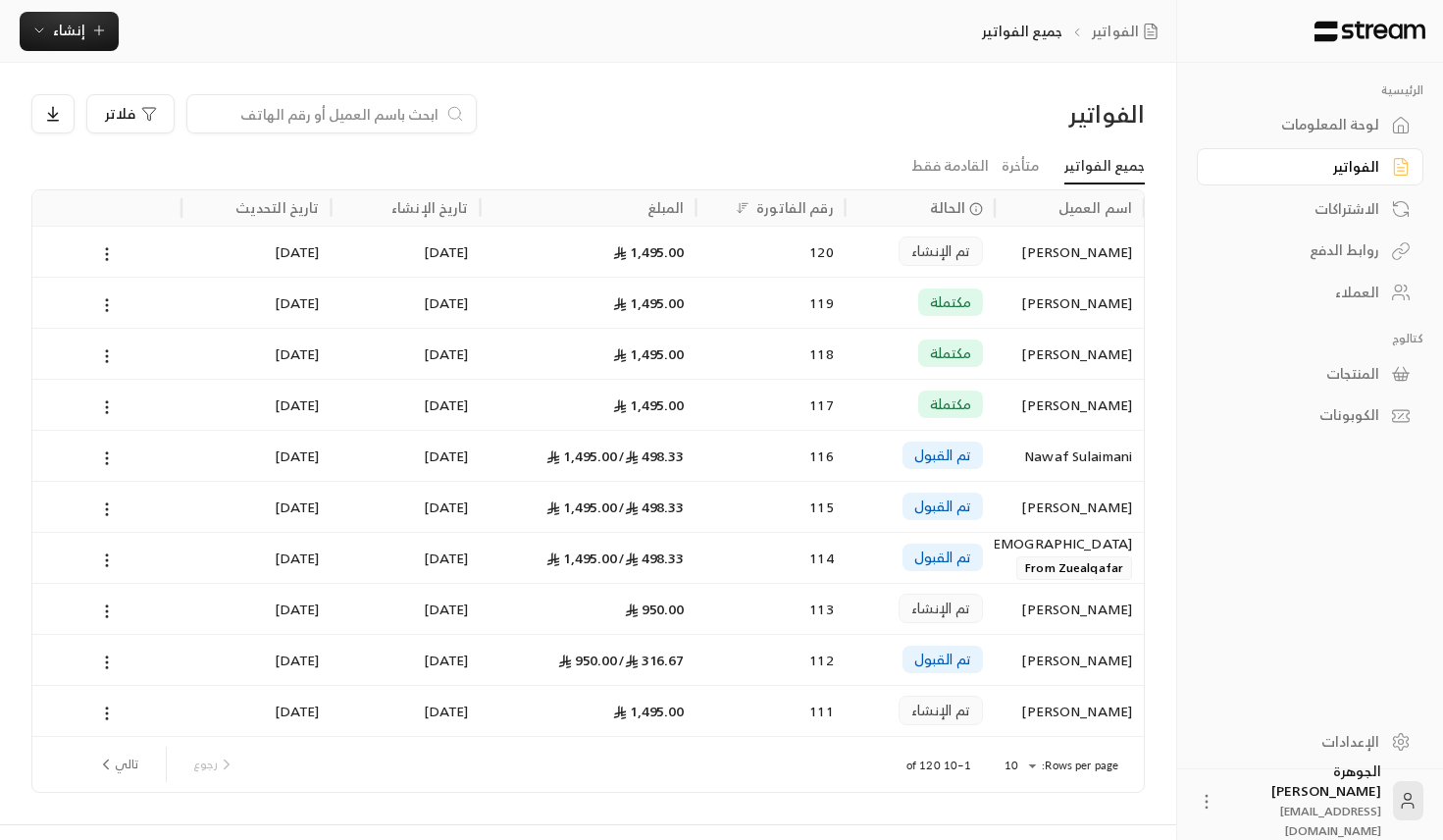
click at [1018, 776] on body "الرئيسية لوحة المعلومات الفواتير الاشتراكات روابط الدفع العملاء كتالوج المنتجات…" at bounding box center [722, 420] width 1443 height 840
click at [1029, 767] on li "50" at bounding box center [1020, 770] width 55 height 32
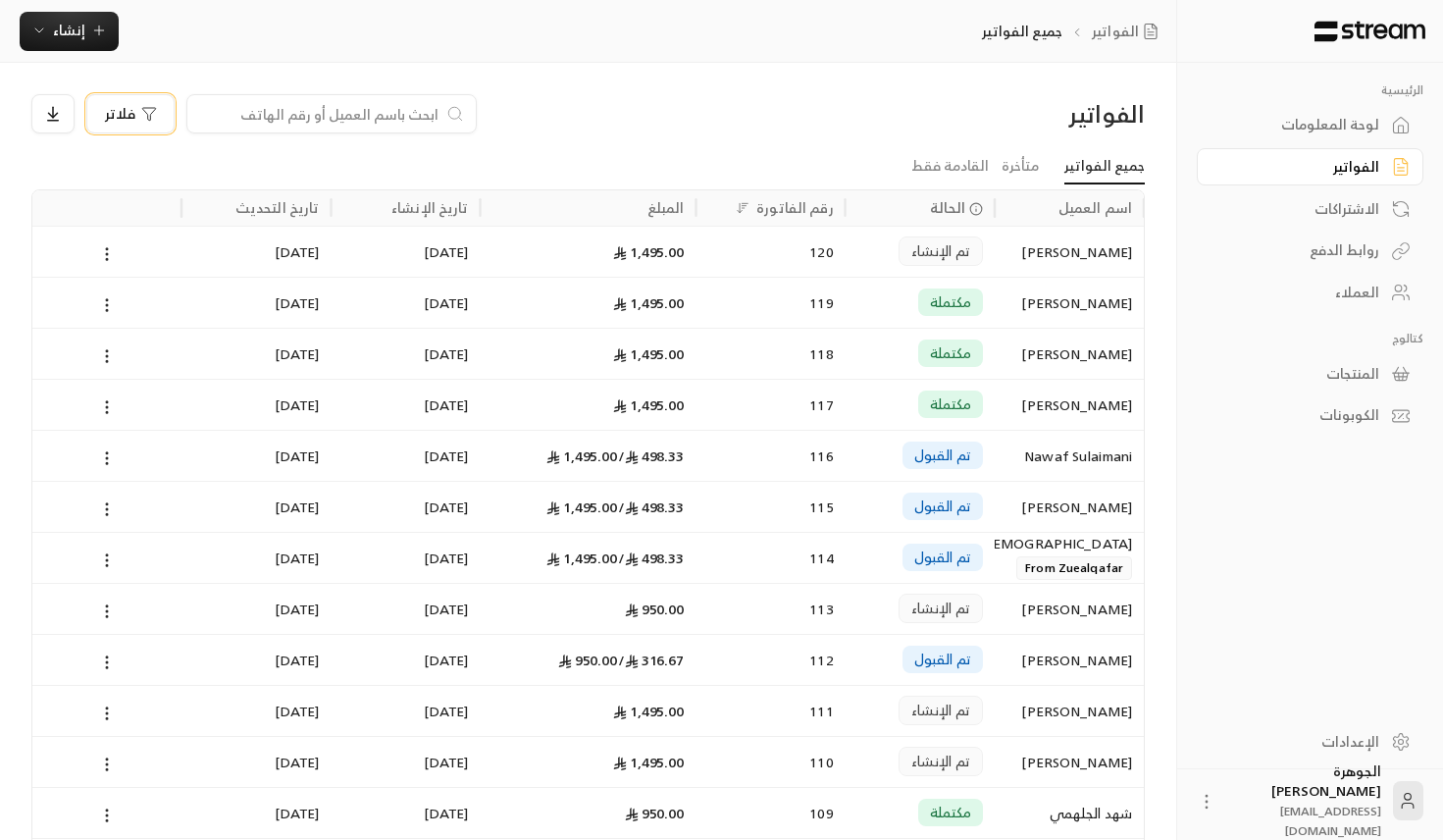
click at [144, 127] on button "فلاتر" at bounding box center [129, 114] width 88 height 39
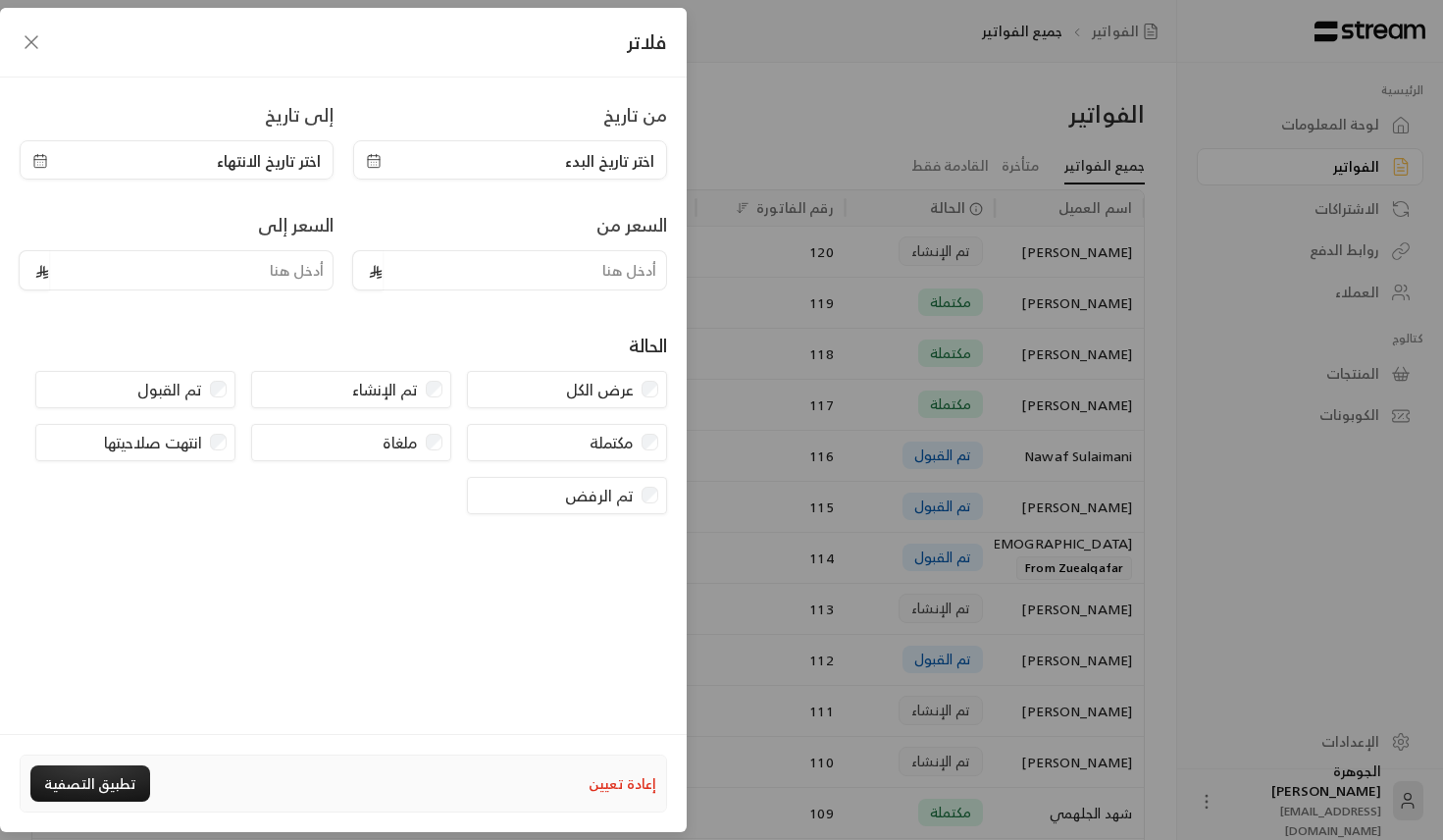
click at [509, 245] on div "السعر من" at bounding box center [510, 256] width 334 height 89
click at [510, 267] on input "tel" at bounding box center [525, 269] width 284 height 40
type input "1400"
click at [91, 786] on button "تطبيق التصفية" at bounding box center [90, 783] width 119 height 37
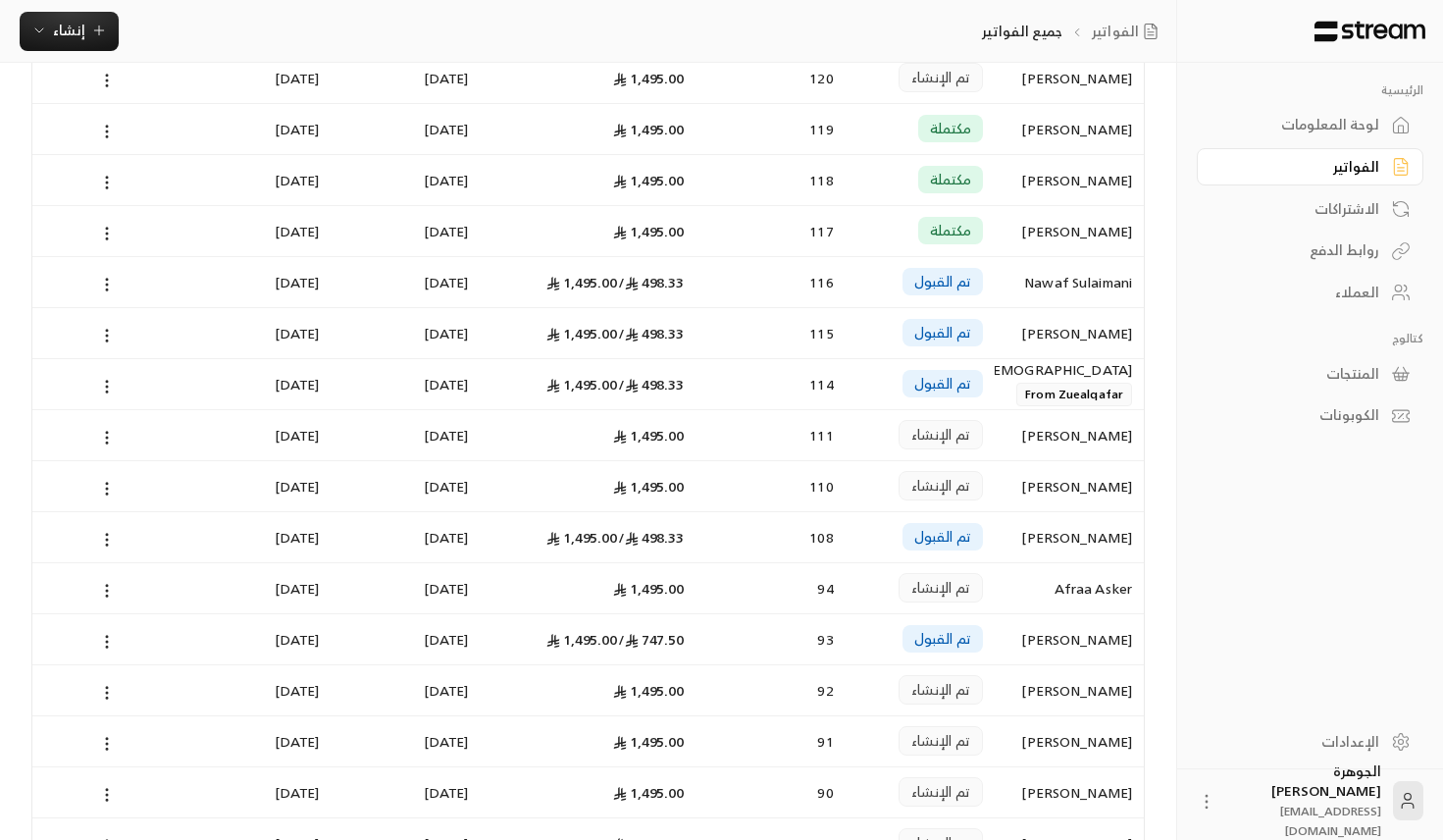
scroll to position [189, 0]
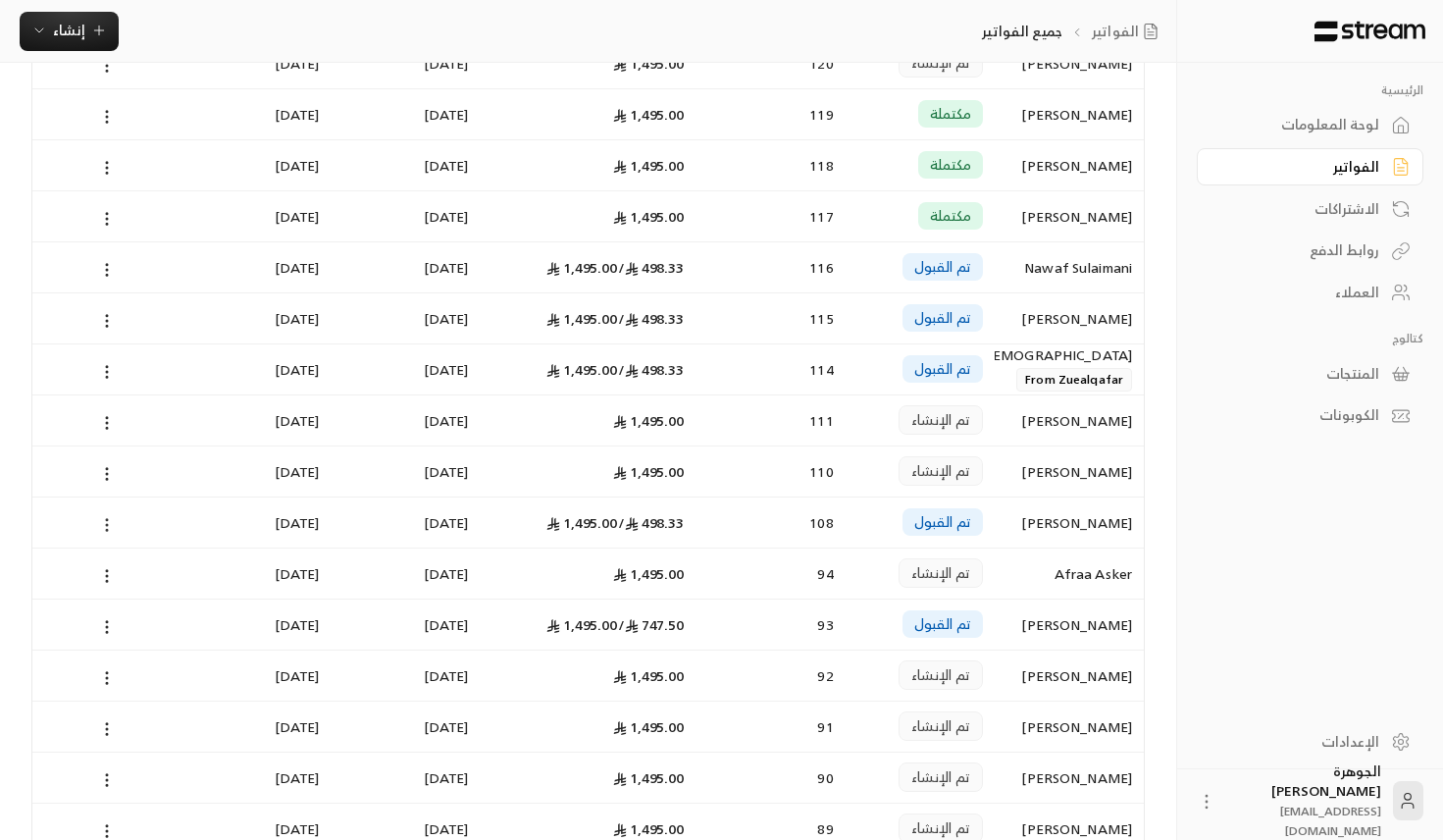
click at [96, 518] on button at bounding box center [107, 524] width 22 height 23
click at [135, 573] on li "عرض" at bounding box center [128, 576] width 50 height 36
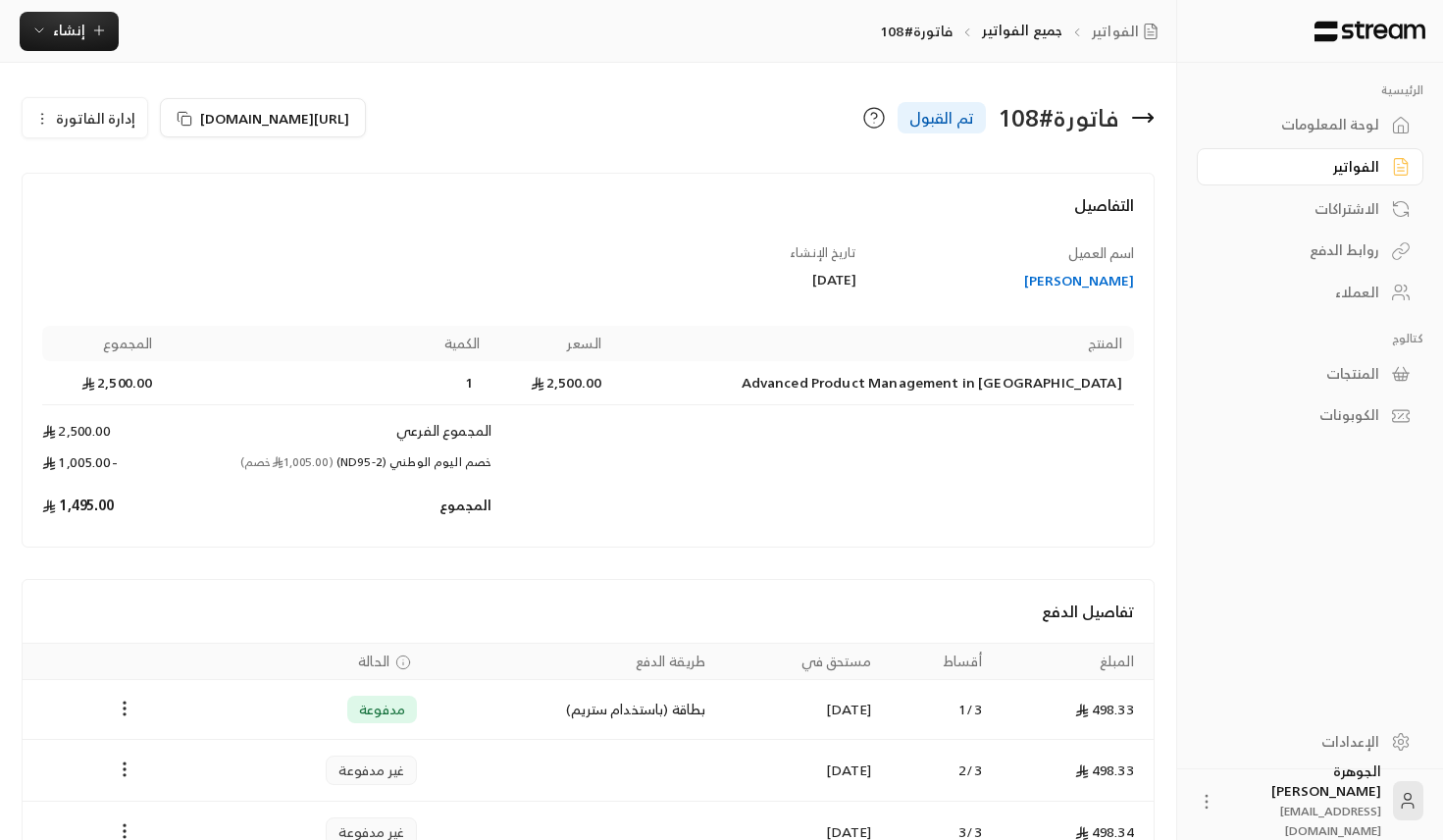
click at [1064, 279] on div "[PERSON_NAME]" at bounding box center [1005, 280] width 259 height 20
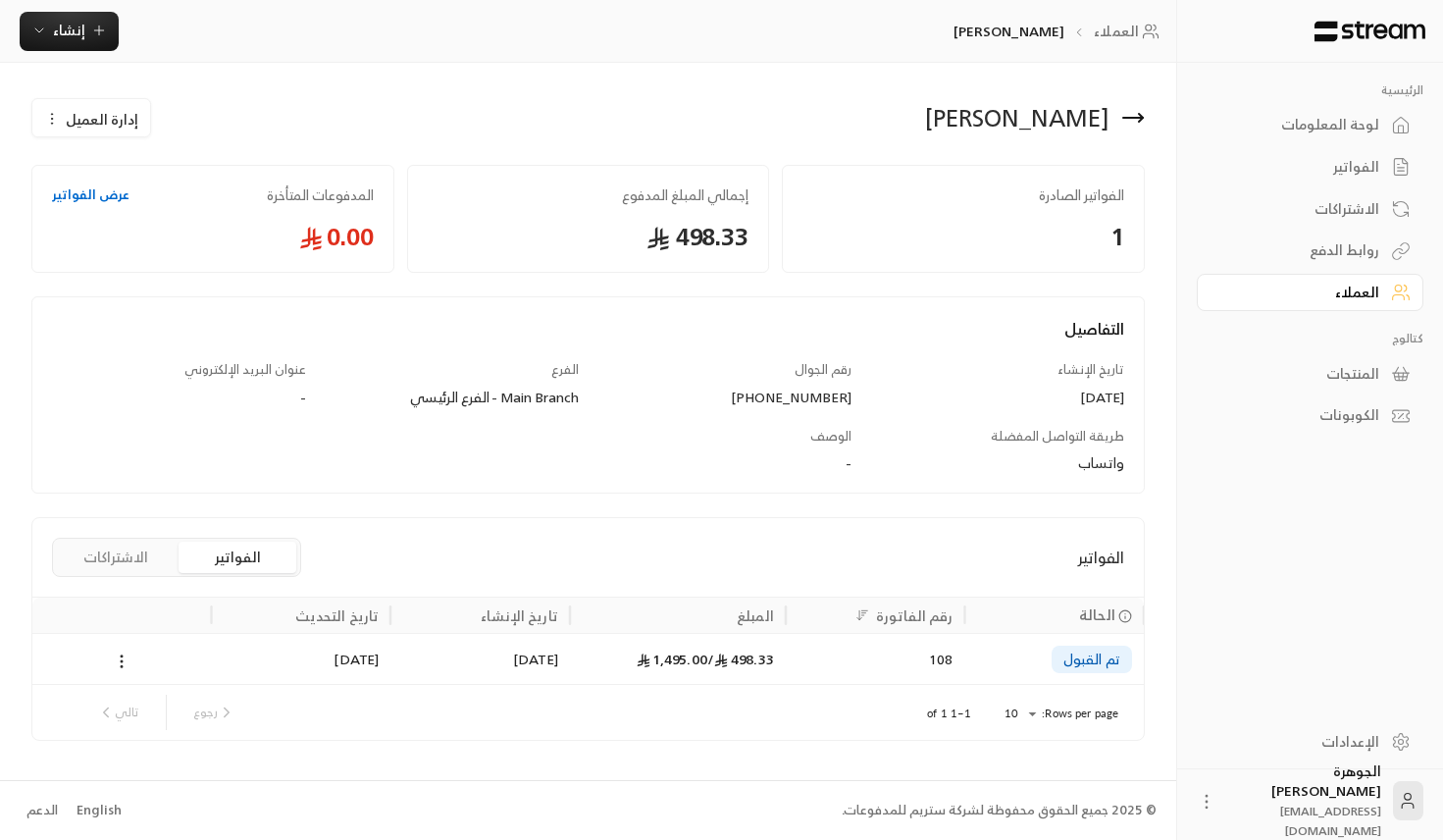
click at [1139, 115] on icon at bounding box center [1133, 117] width 24 height 24
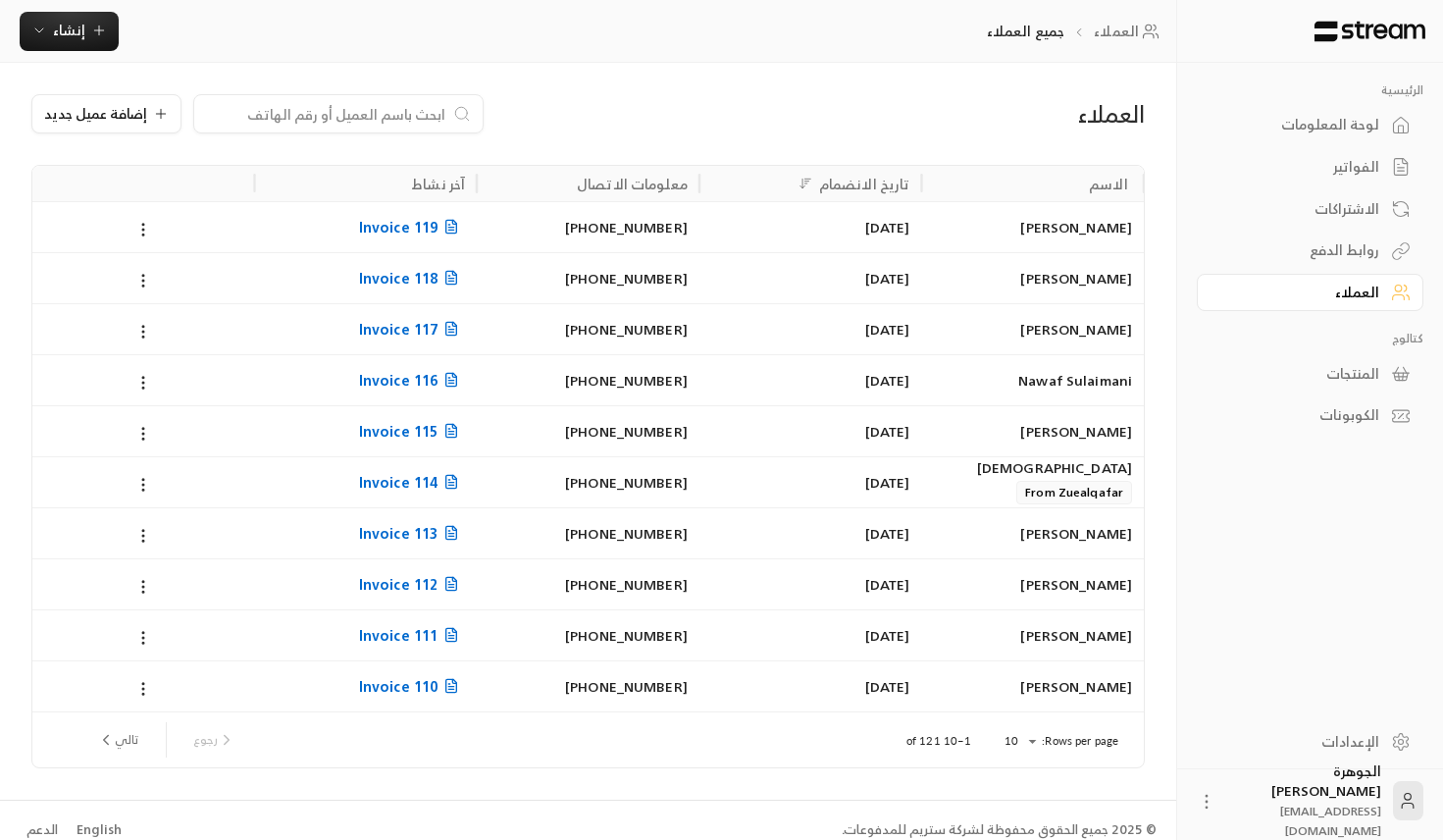
click at [1349, 162] on div "الفواتير" at bounding box center [1300, 167] width 158 height 20
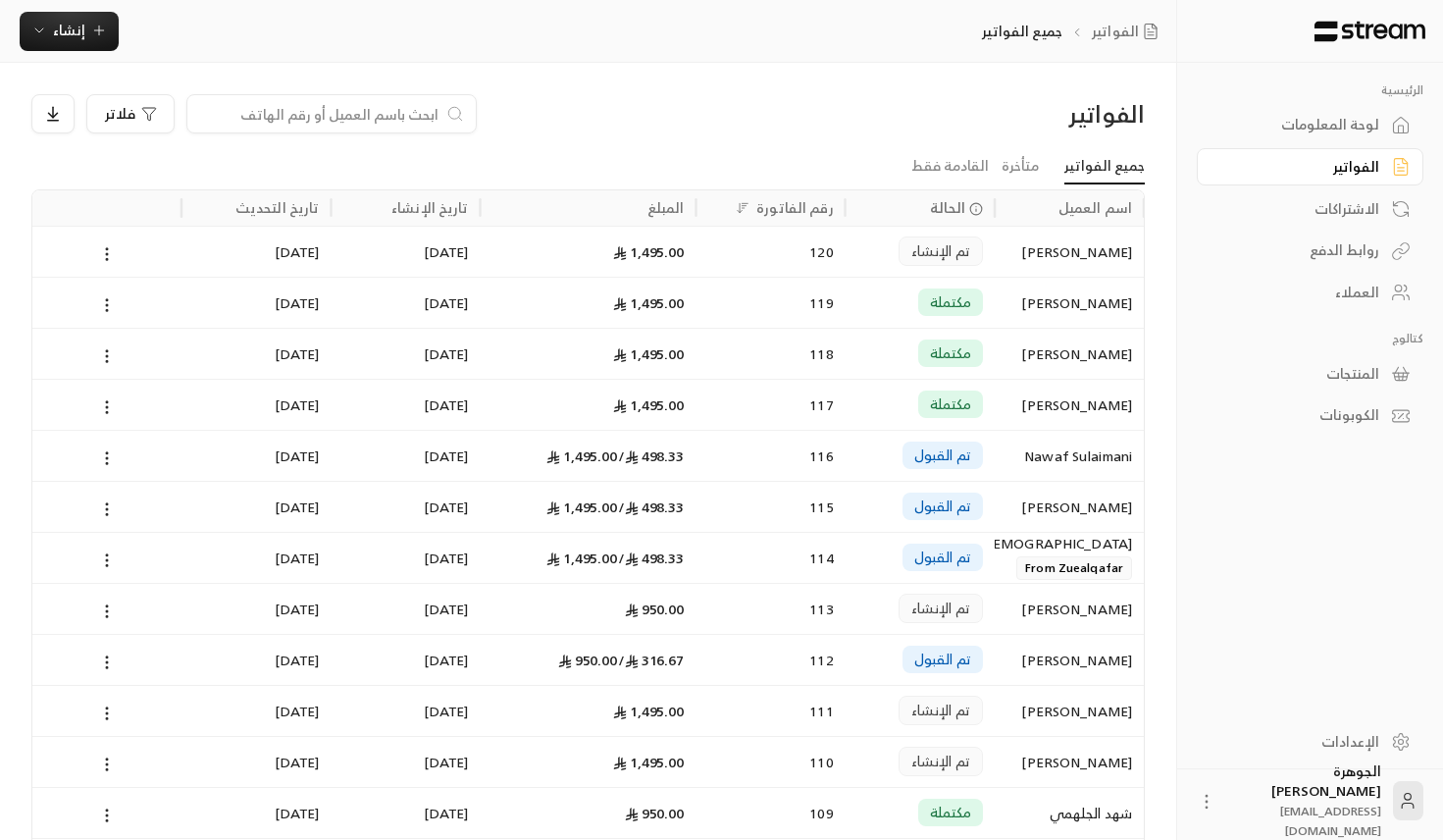
click at [660, 210] on div "المبلغ" at bounding box center [666, 207] width 38 height 25
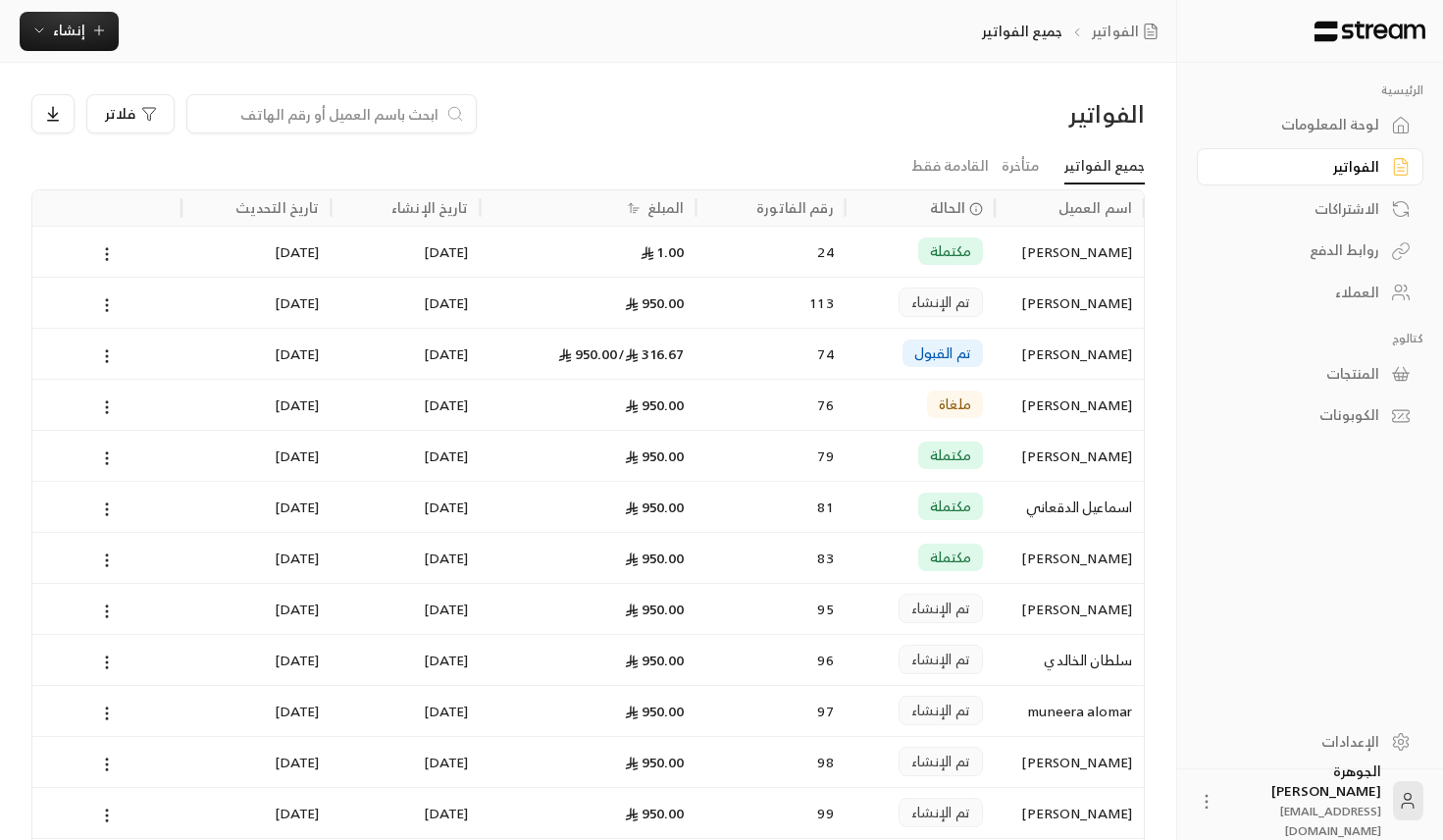
click at [660, 210] on div "المبلغ" at bounding box center [666, 207] width 38 height 25
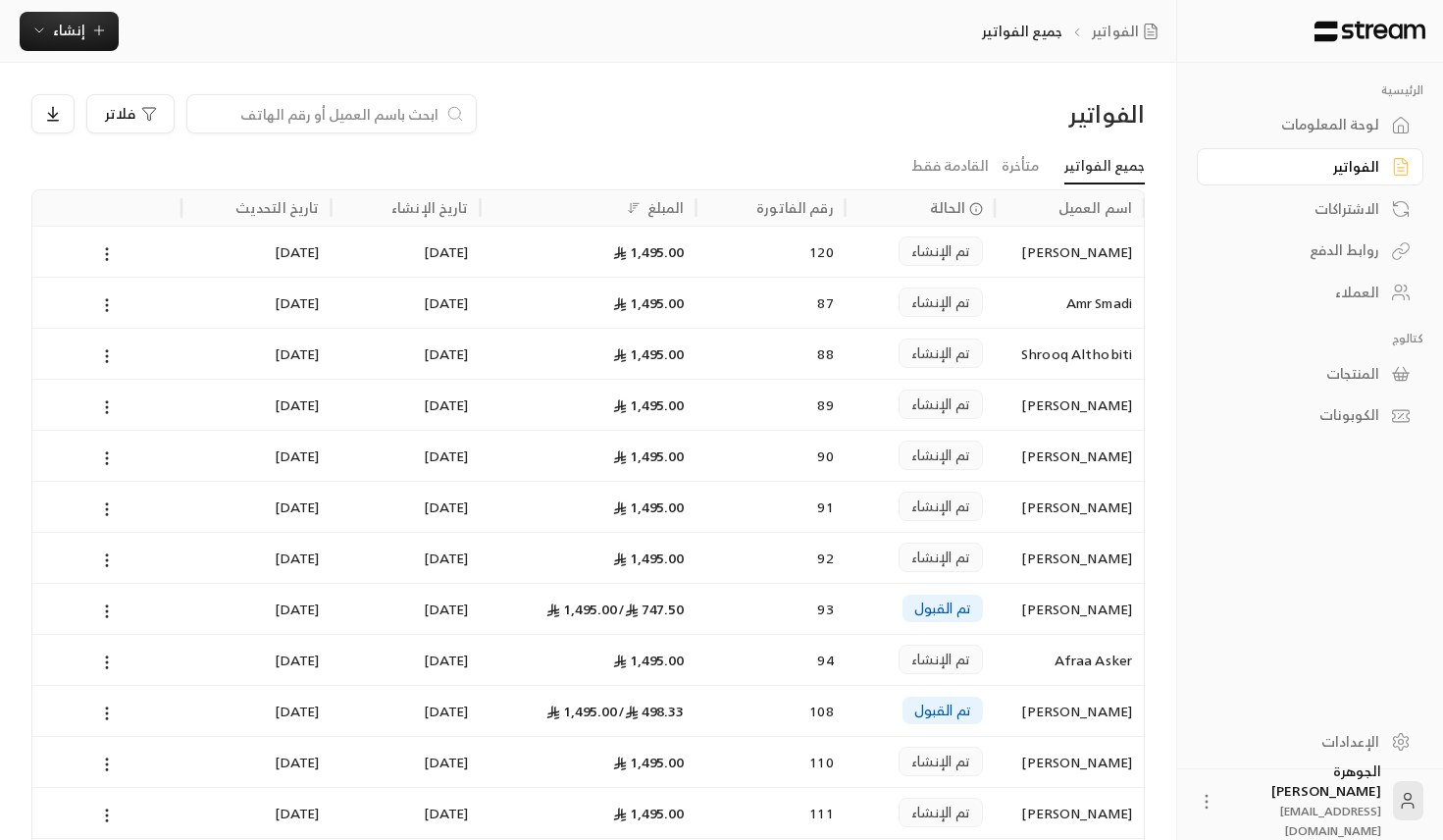
click at [778, 206] on div "رقم الفاتورة" at bounding box center [795, 207] width 77 height 25
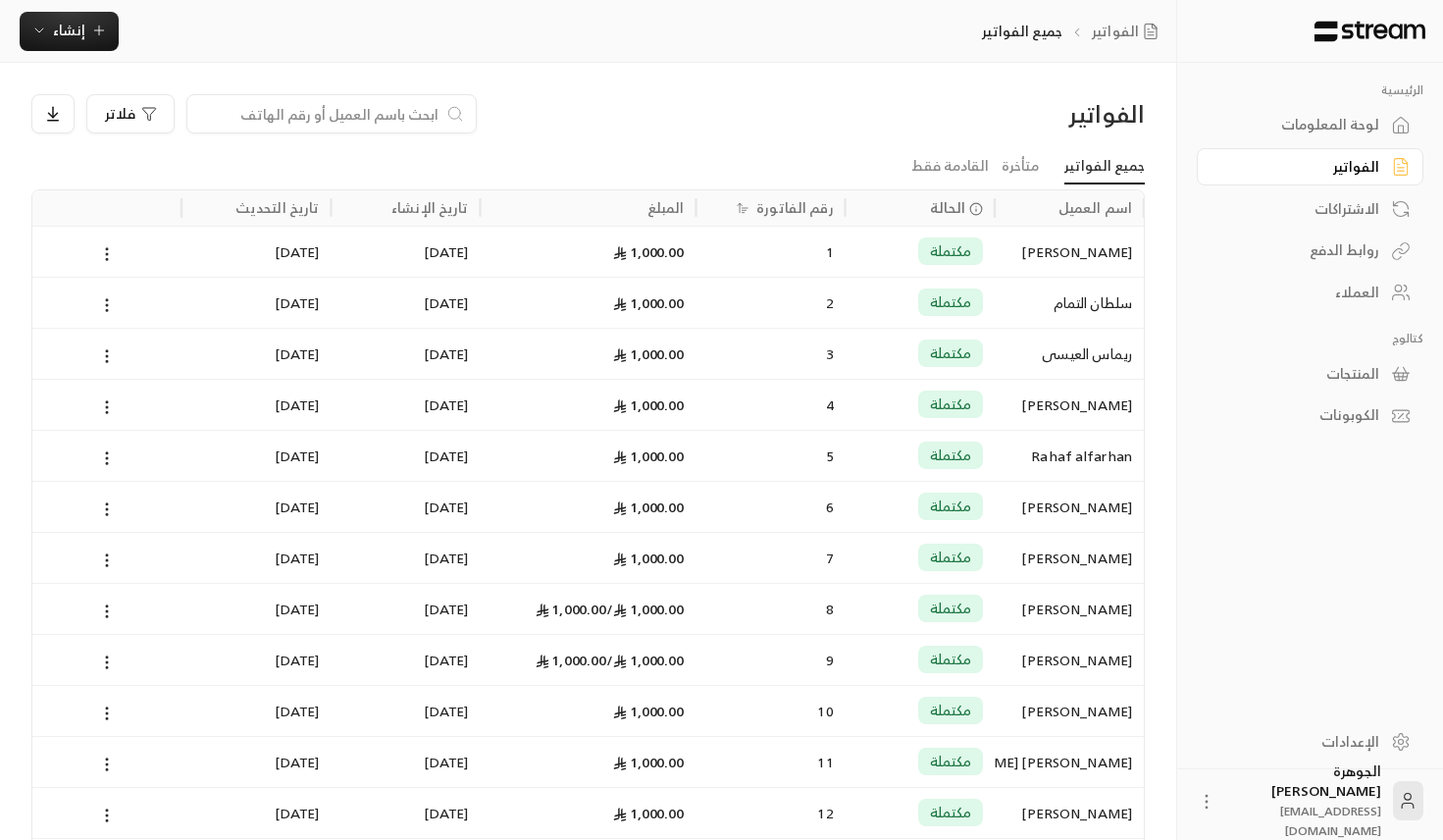
click at [778, 206] on div "رقم الفاتورة" at bounding box center [795, 207] width 77 height 25
